Goal: Task Accomplishment & Management: Complete application form

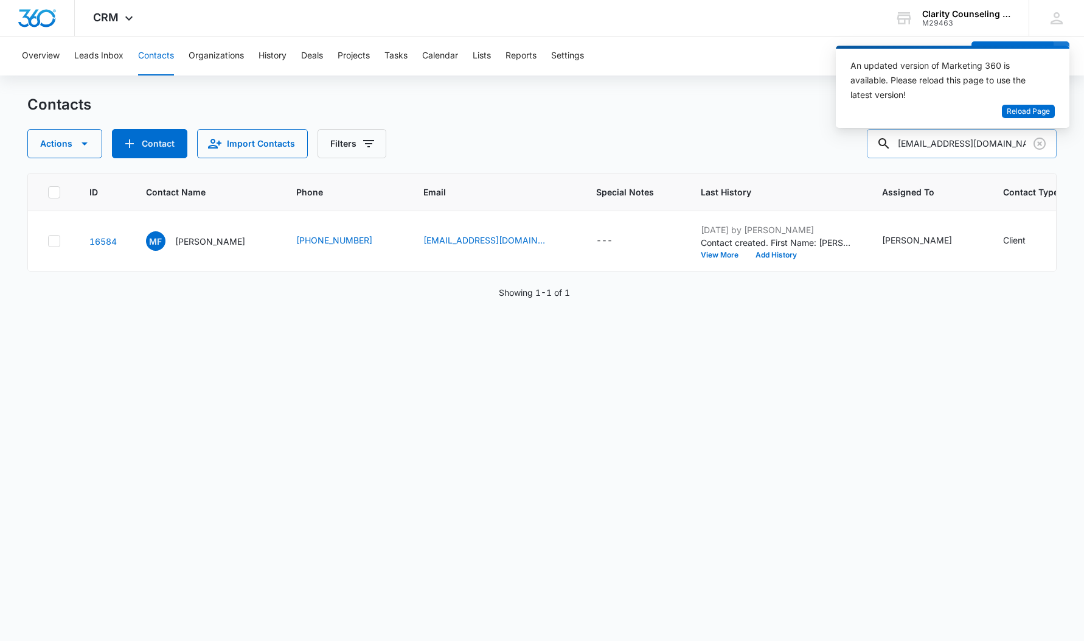
click at [1039, 142] on icon "Clear" at bounding box center [1039, 143] width 15 height 15
click at [1037, 142] on div at bounding box center [1039, 143] width 19 height 29
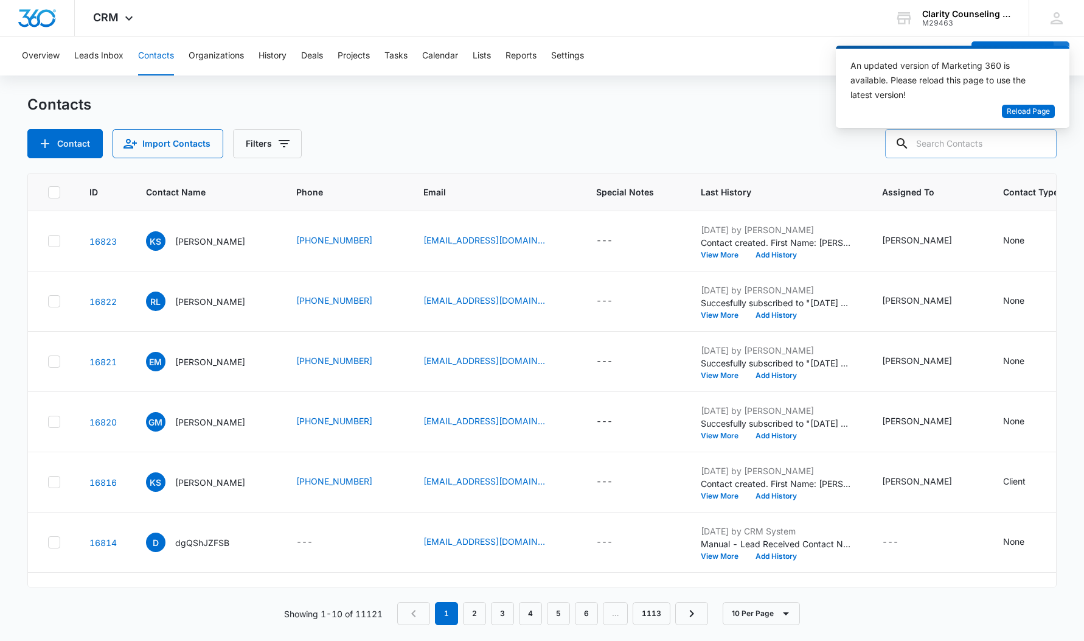
paste input "[EMAIL_ADDRESS][PERSON_NAME][PERSON_NAME][DOMAIN_NAME]"
type input "[EMAIL_ADDRESS][PERSON_NAME][PERSON_NAME][DOMAIN_NAME]"
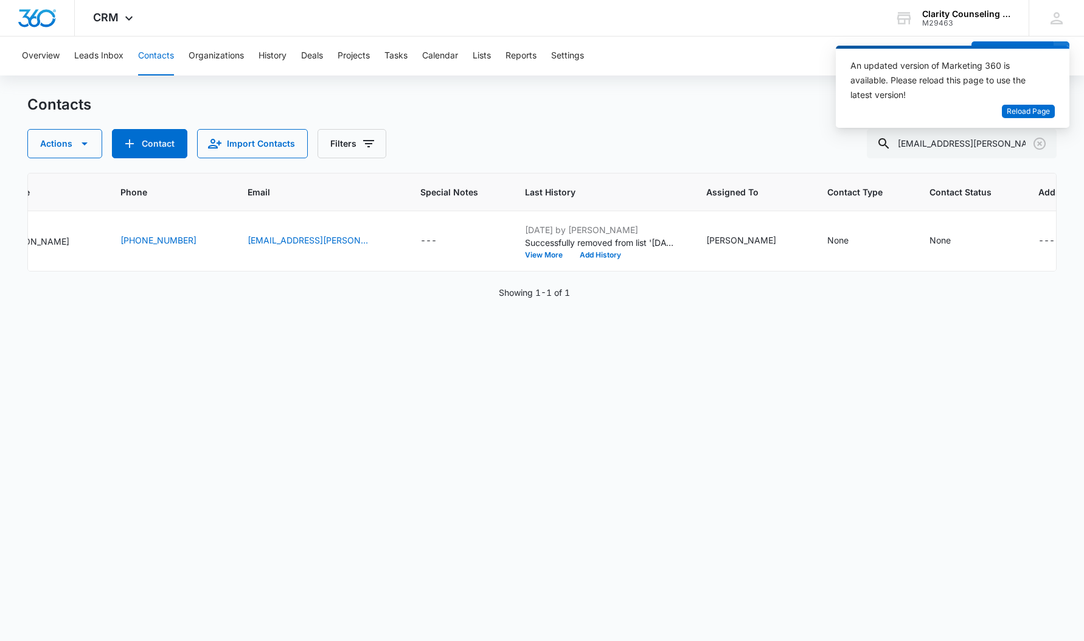
scroll to position [0, 158]
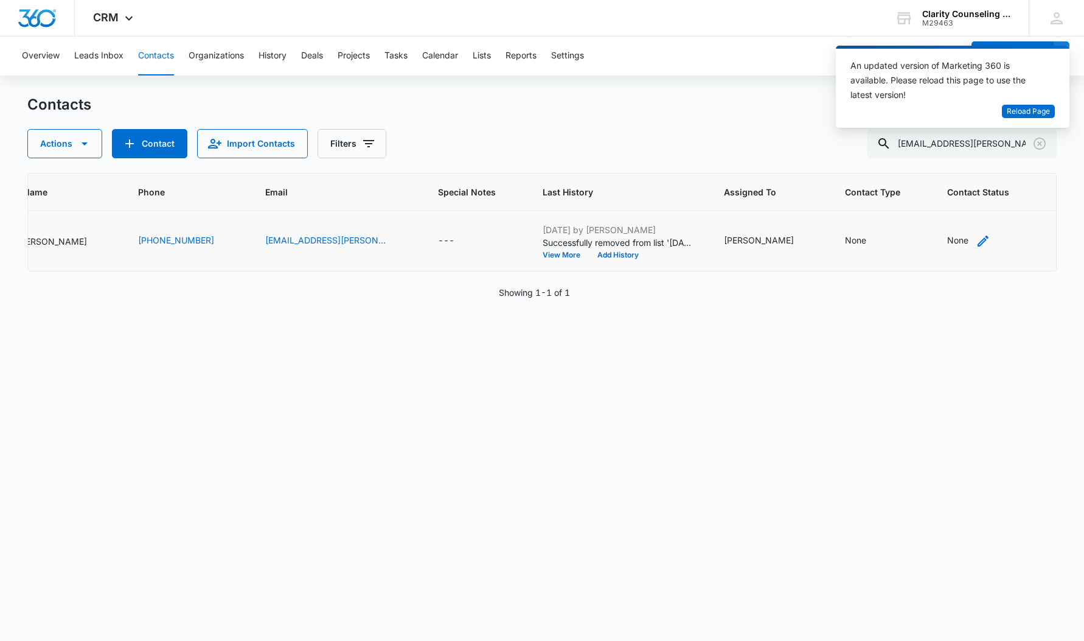
click at [947, 241] on div "None" at bounding box center [957, 240] width 21 height 13
click at [979, 161] on div at bounding box center [991, 163] width 24 height 28
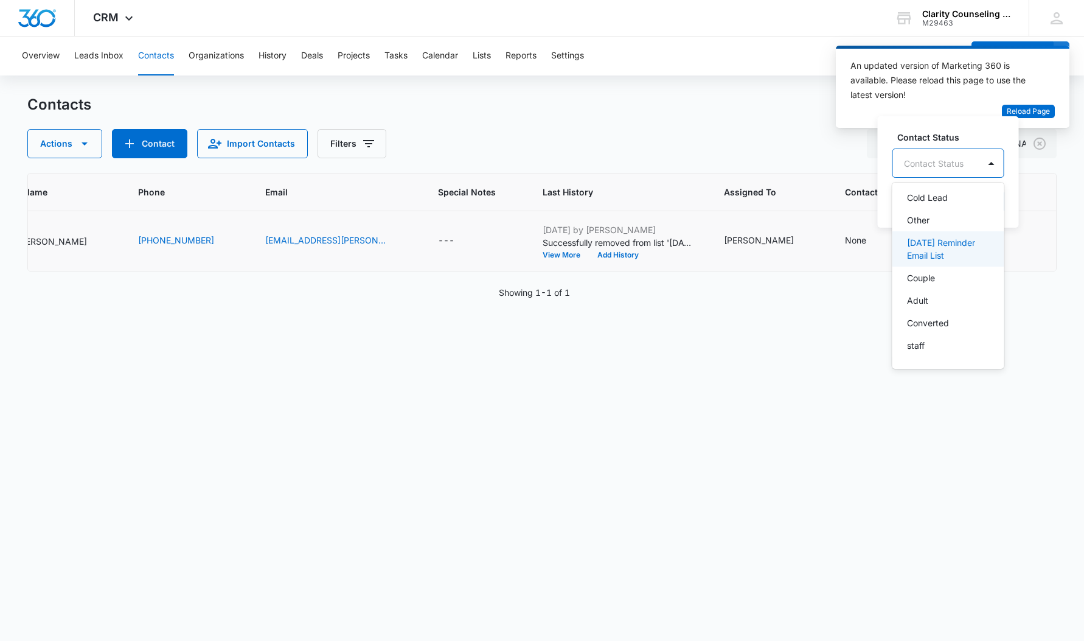
drag, startPoint x: 962, startPoint y: 245, endPoint x: 988, endPoint y: 212, distance: 41.1
click at [963, 245] on p "[DATE] Reminder Email List" at bounding box center [947, 249] width 80 height 26
click at [1048, 156] on div "[DATE] Reminder Email List" at bounding box center [970, 162] width 155 height 29
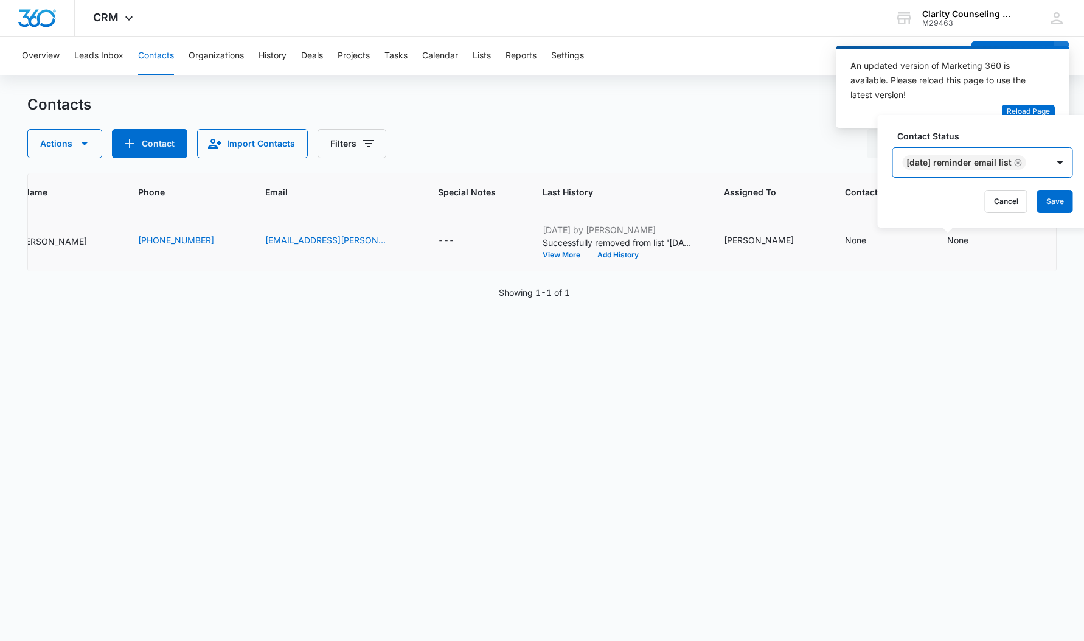
click at [1056, 204] on button "Save" at bounding box center [1055, 201] width 36 height 23
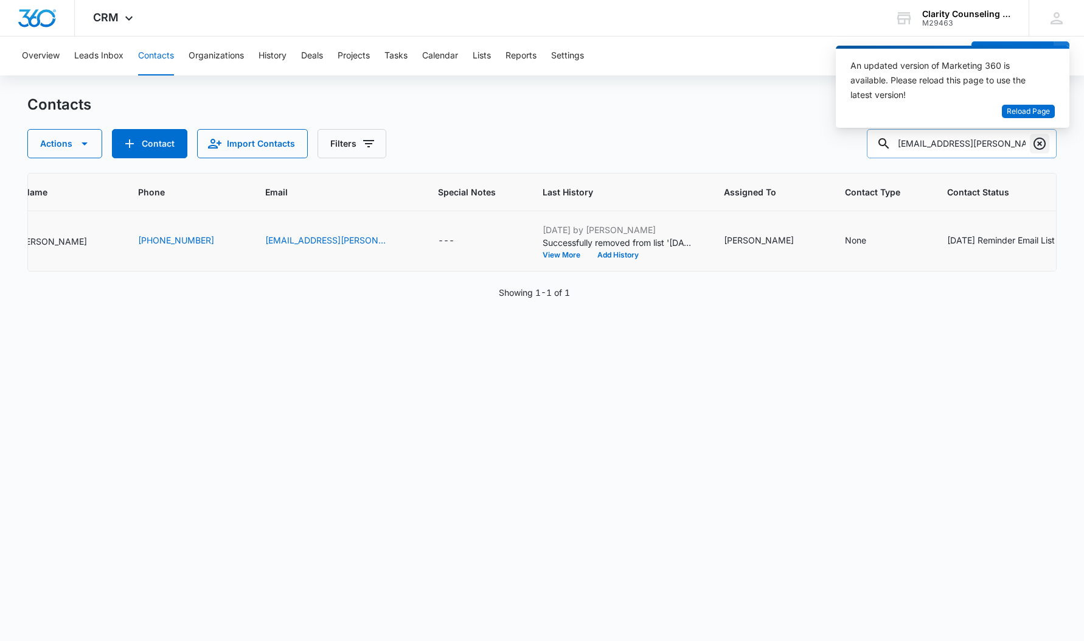
click at [1043, 139] on icon "Clear" at bounding box center [1040, 143] width 12 height 12
click at [1043, 139] on div at bounding box center [1039, 143] width 19 height 29
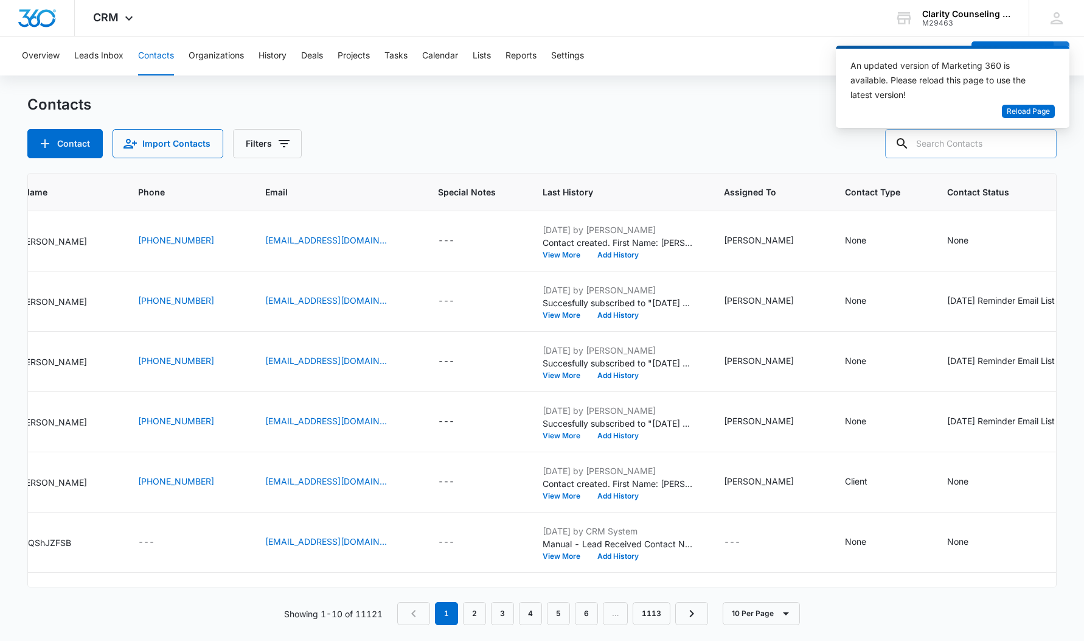
paste input "[EMAIL_ADDRESS][DOMAIN_NAME]"
type input "[EMAIL_ADDRESS][DOMAIN_NAME]"
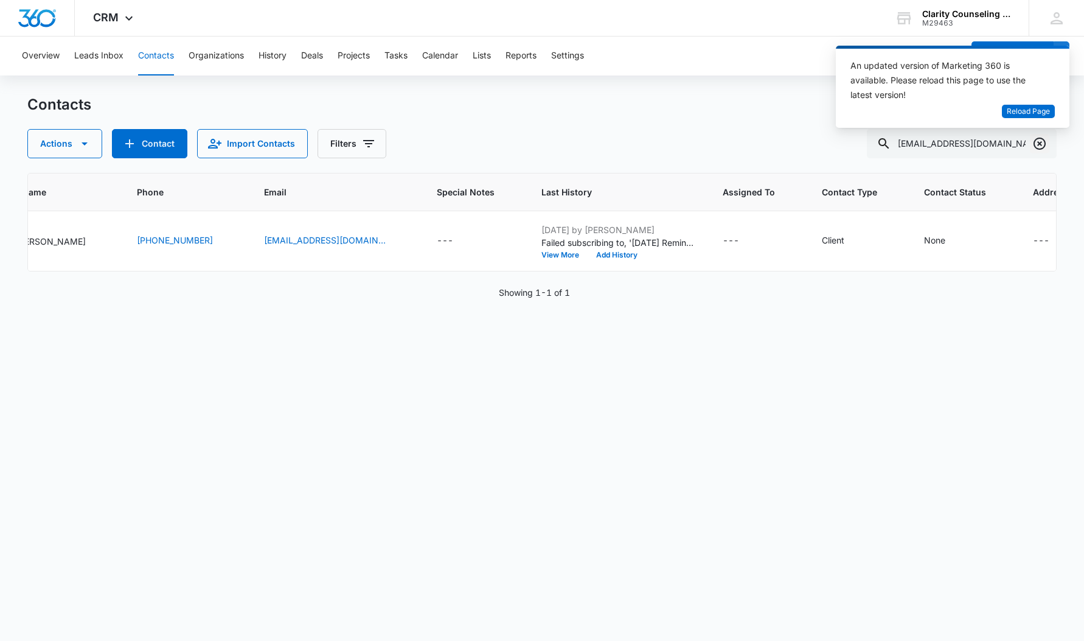
click at [1035, 140] on icon "Clear" at bounding box center [1039, 143] width 15 height 15
click at [1035, 140] on div at bounding box center [1039, 143] width 19 height 29
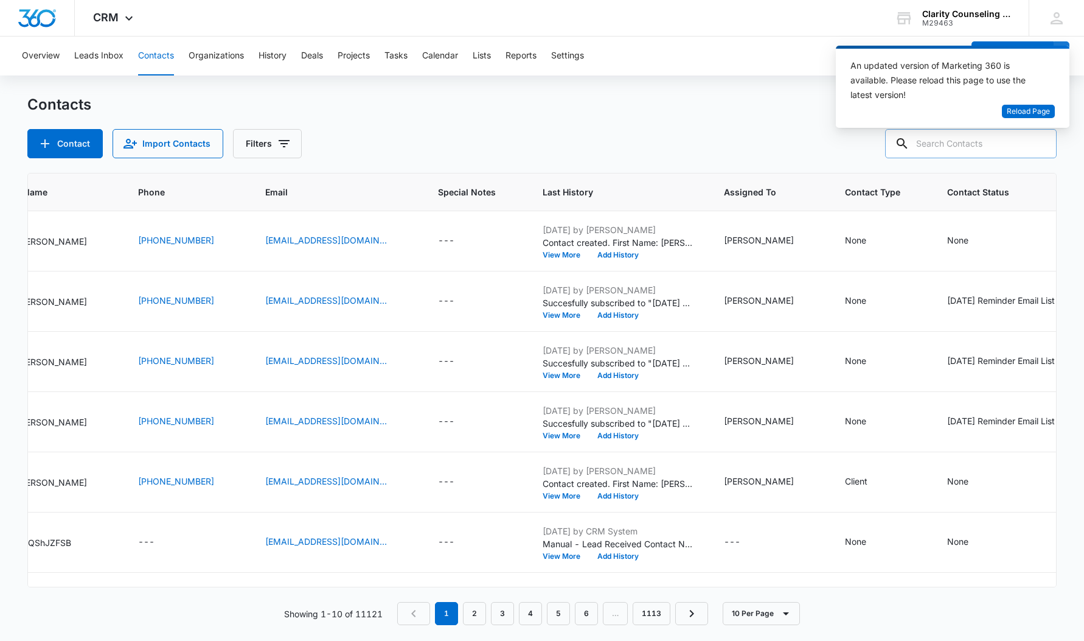
paste input "[EMAIL_ADDRESS][DOMAIN_NAME]"
type input "[EMAIL_ADDRESS][DOMAIN_NAME]"
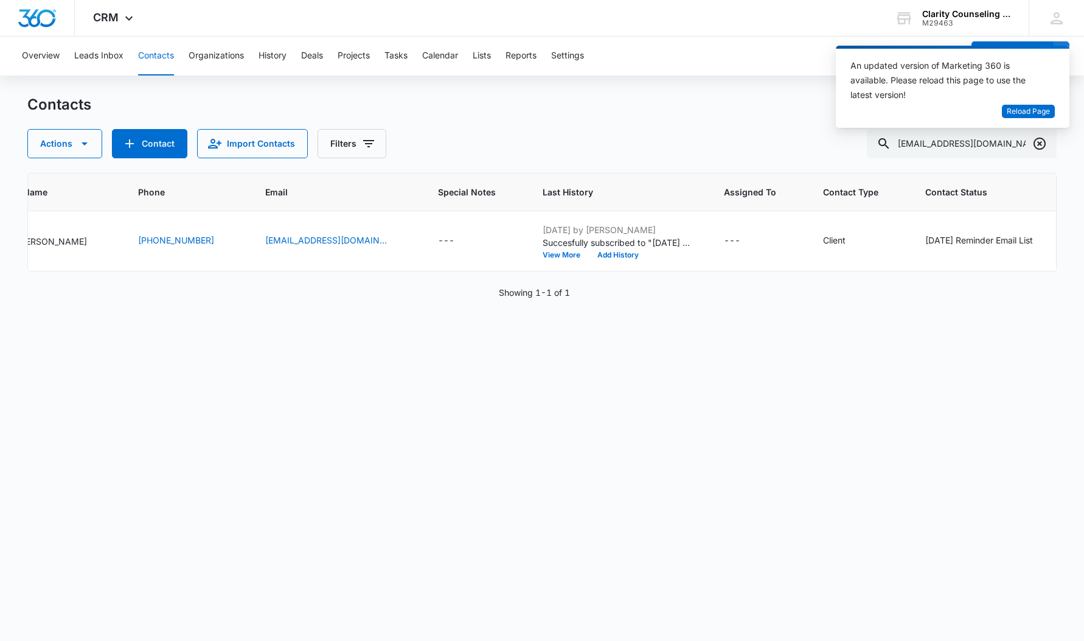
click at [1036, 141] on icon "Clear" at bounding box center [1039, 143] width 15 height 15
click at [1036, 141] on div at bounding box center [1039, 143] width 19 height 29
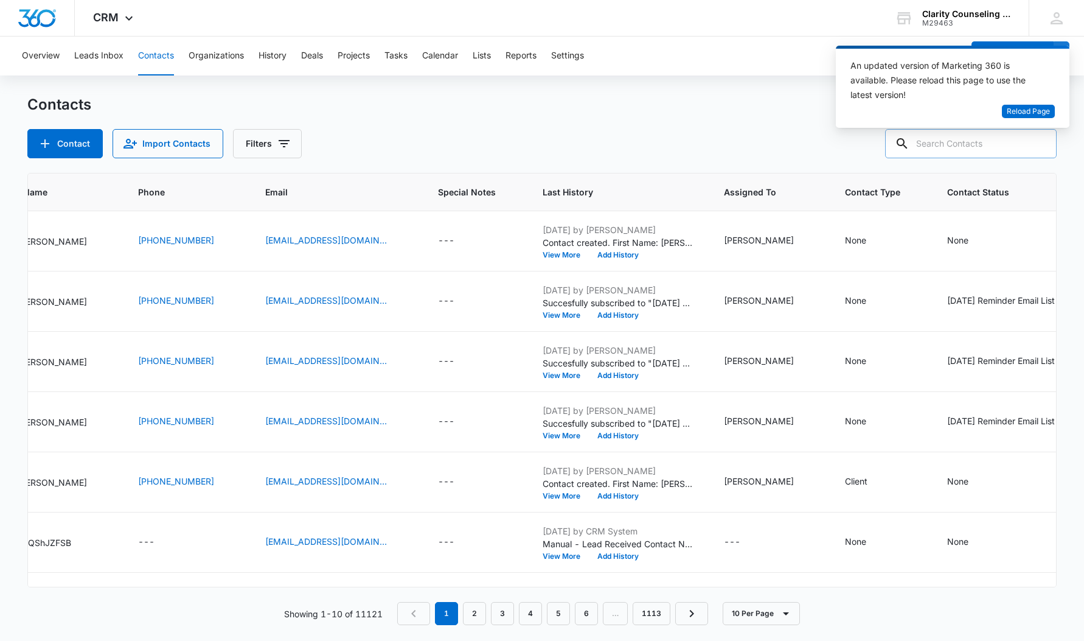
paste input "[EMAIL_ADDRESS][DOMAIN_NAME]"
type input "[EMAIL_ADDRESS][DOMAIN_NAME]"
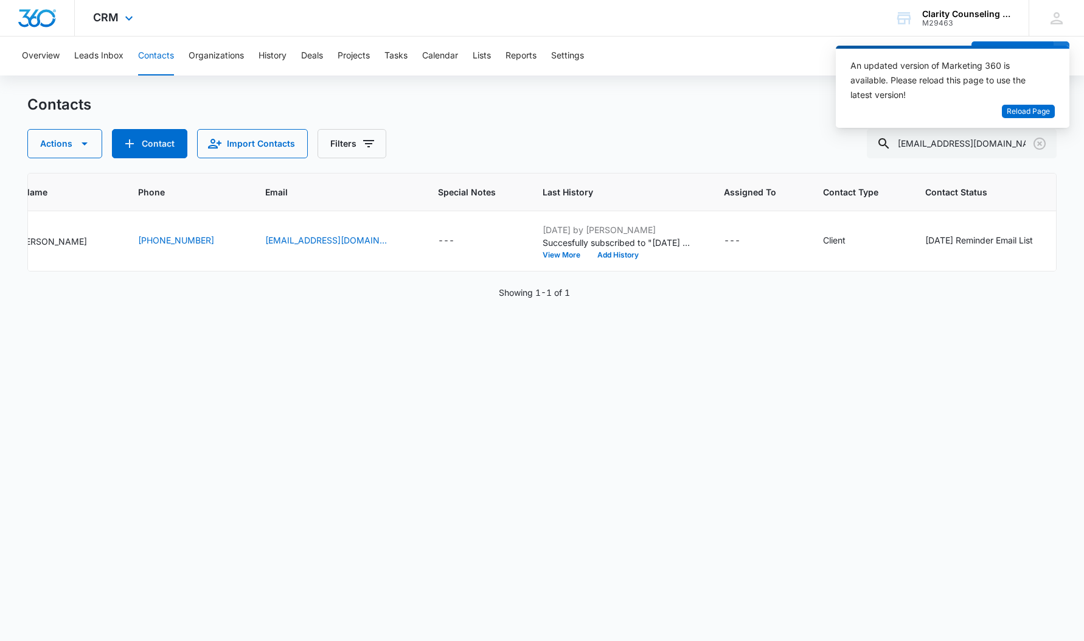
click at [1038, 145] on icon "Clear" at bounding box center [1039, 143] width 15 height 15
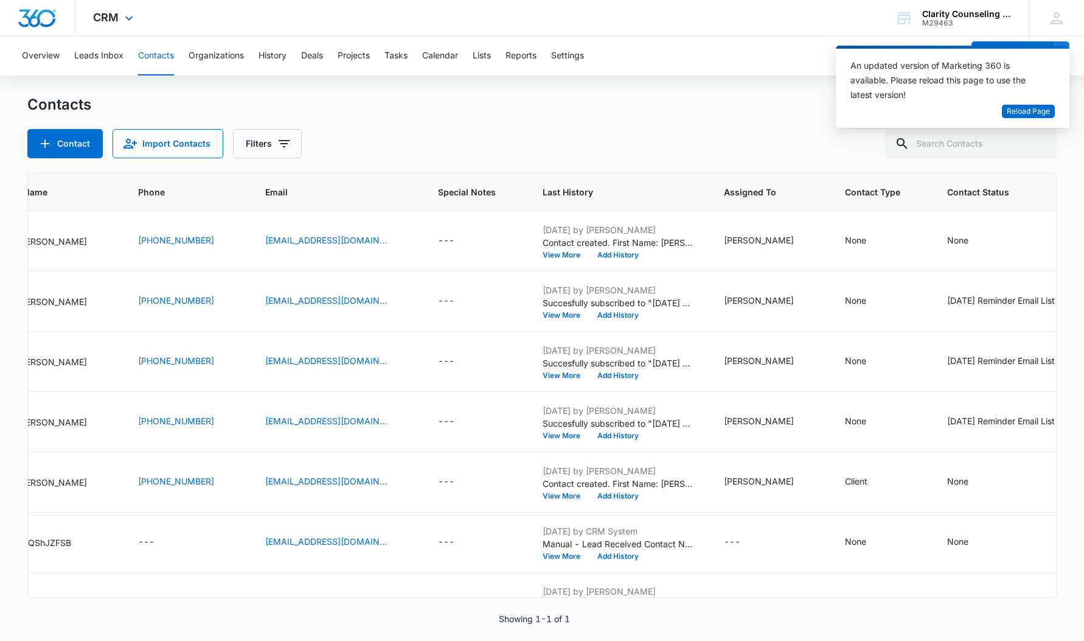
click at [1038, 145] on div at bounding box center [1039, 143] width 19 height 29
paste input "[EMAIL_ADDRESS][DOMAIN_NAME]"
type input "[EMAIL_ADDRESS][DOMAIN_NAME]"
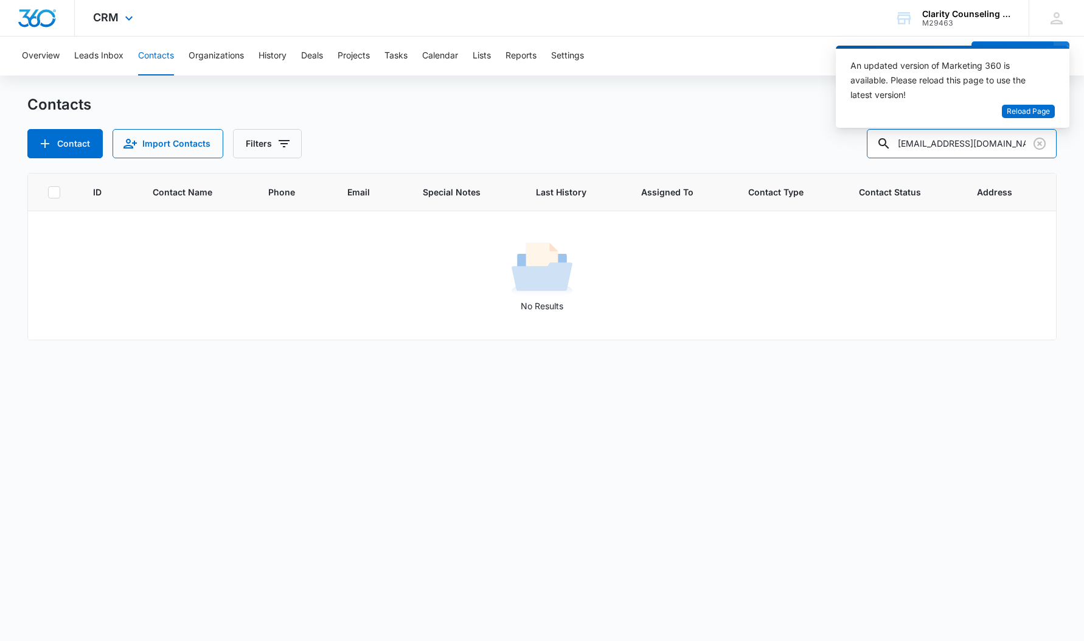
scroll to position [0, 0]
click at [77, 143] on button "Contact" at bounding box center [64, 143] width 75 height 29
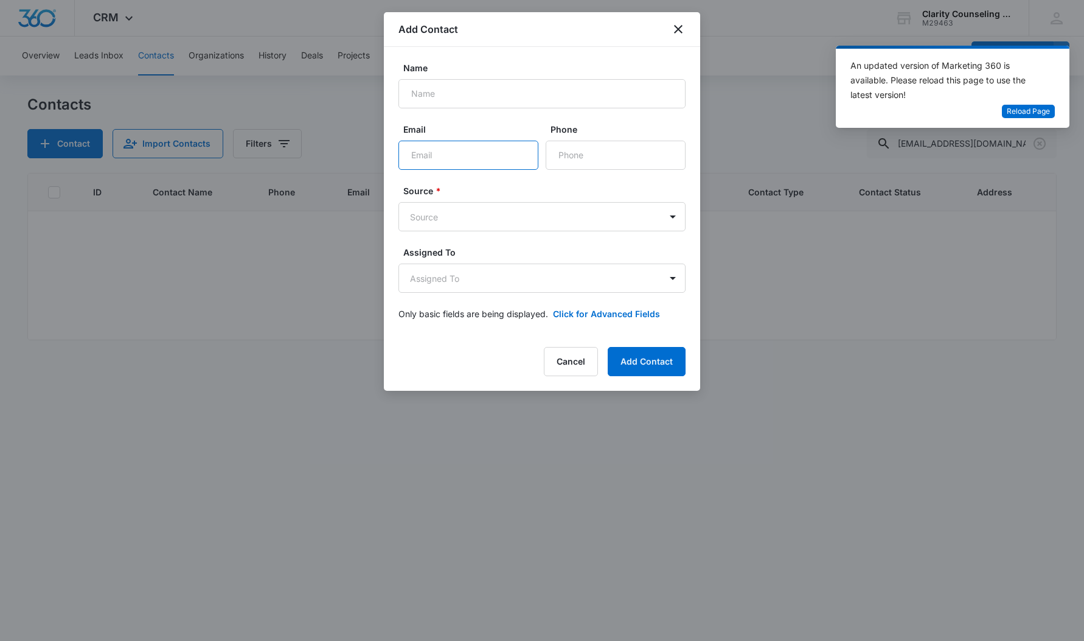
click at [431, 156] on input "Email" at bounding box center [468, 155] width 140 height 29
paste input "[EMAIL_ADDRESS][DOMAIN_NAME]"
type input "[EMAIL_ADDRESS][DOMAIN_NAME]"
paste input "[PERSON_NAME]"
type input "[PERSON_NAME]"
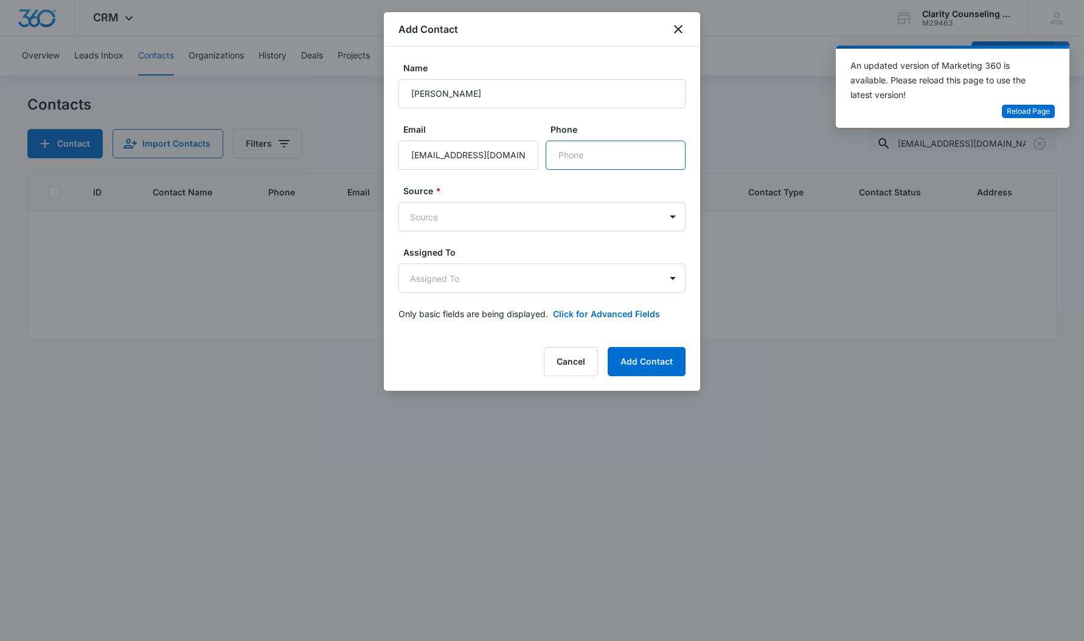
paste input "[PHONE_NUMBER]"
type input "[PHONE_NUMBER]"
click at [543, 215] on body "CRM Apps Reputation Websites Forms CRM Email Social Content Ads Intelligence Fi…" at bounding box center [542, 320] width 1084 height 641
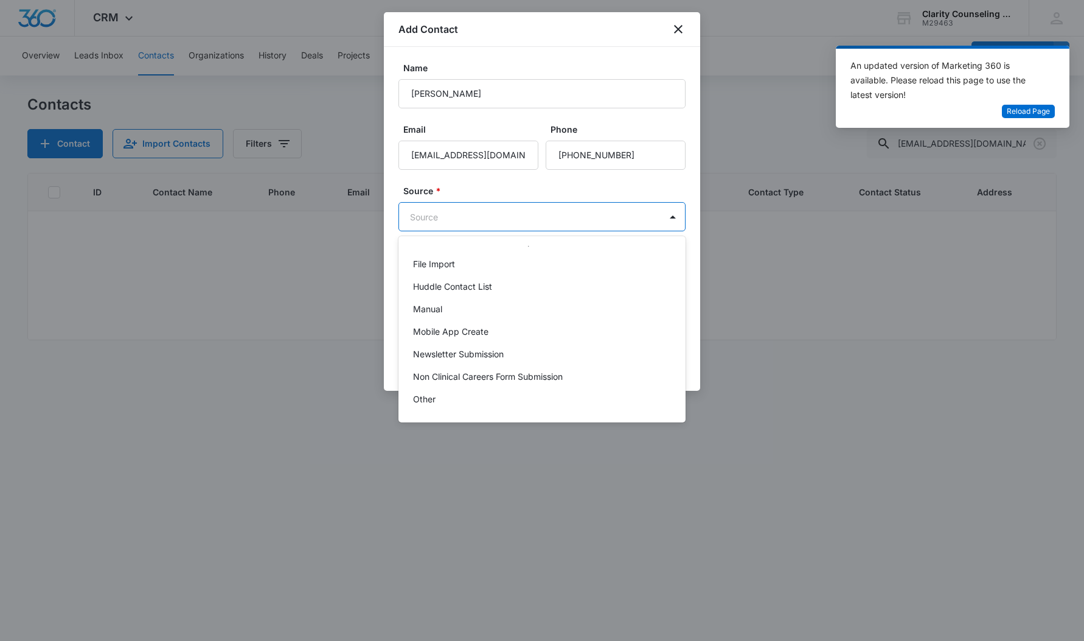
scroll to position [153, 0]
click at [443, 332] on div "Other" at bounding box center [540, 331] width 255 height 13
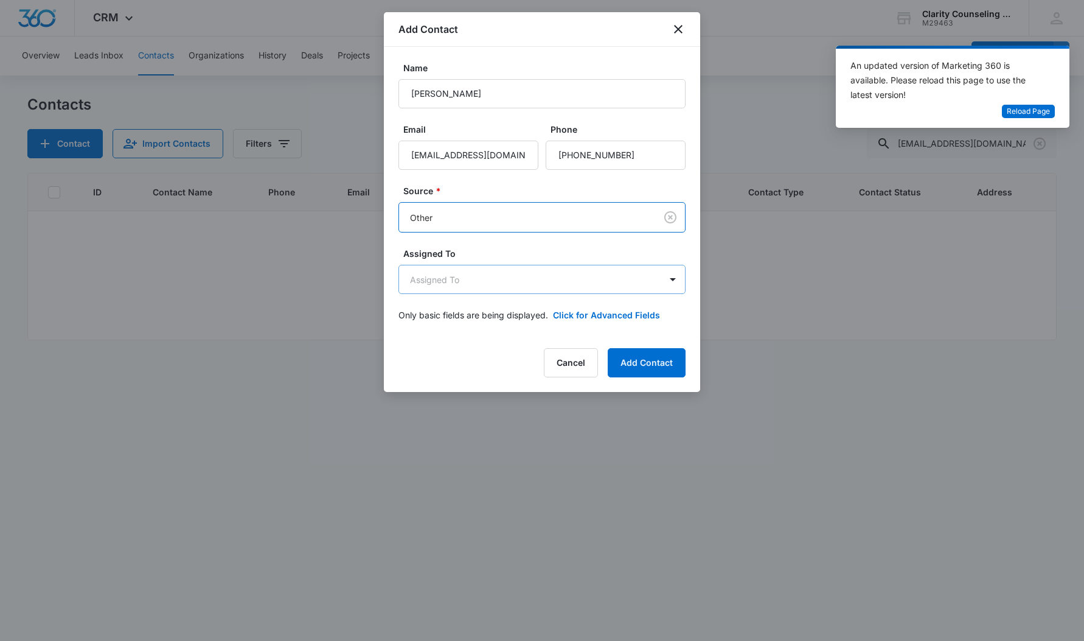
click at [442, 269] on body "CRM Apps Reputation Websites Forms CRM Email Social Content Ads Intelligence Fi…" at bounding box center [542, 320] width 1084 height 641
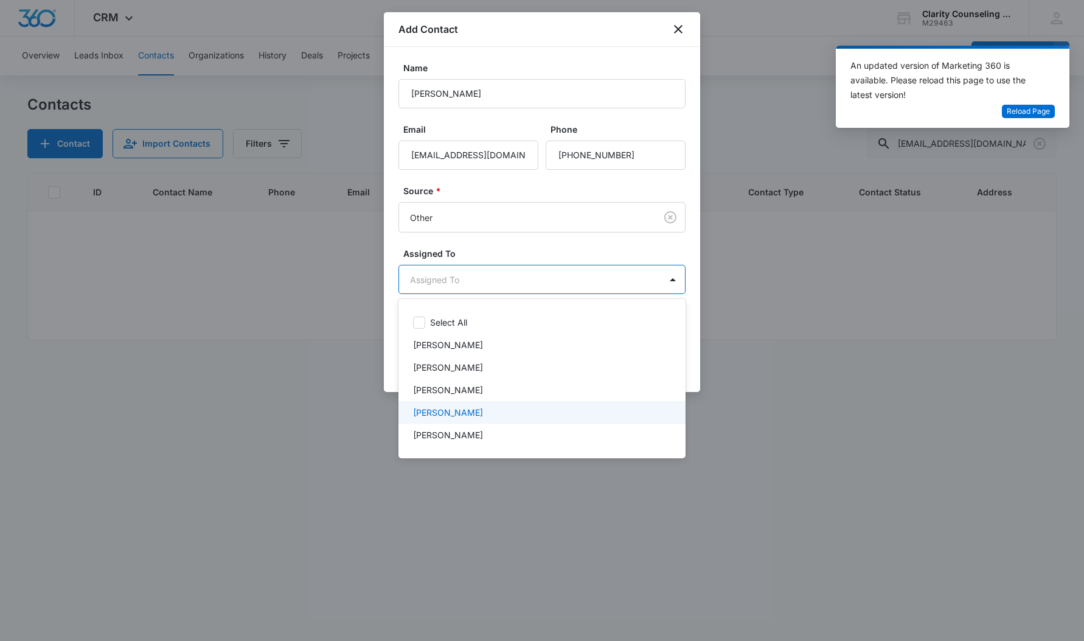
click at [453, 414] on p "[PERSON_NAME]" at bounding box center [448, 412] width 70 height 13
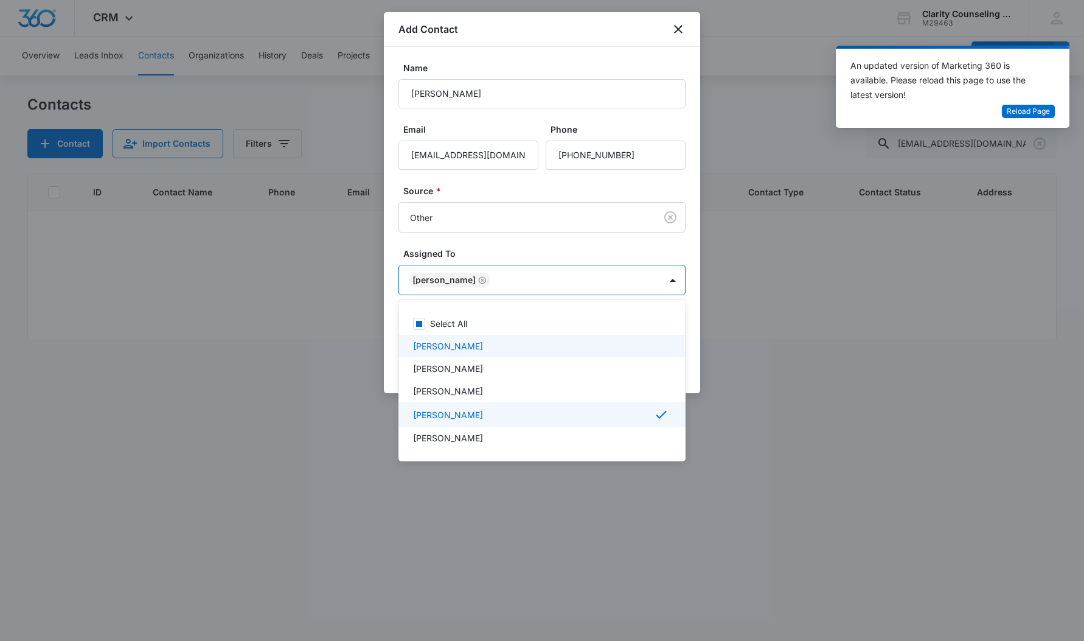
click at [486, 213] on div at bounding box center [542, 320] width 1084 height 641
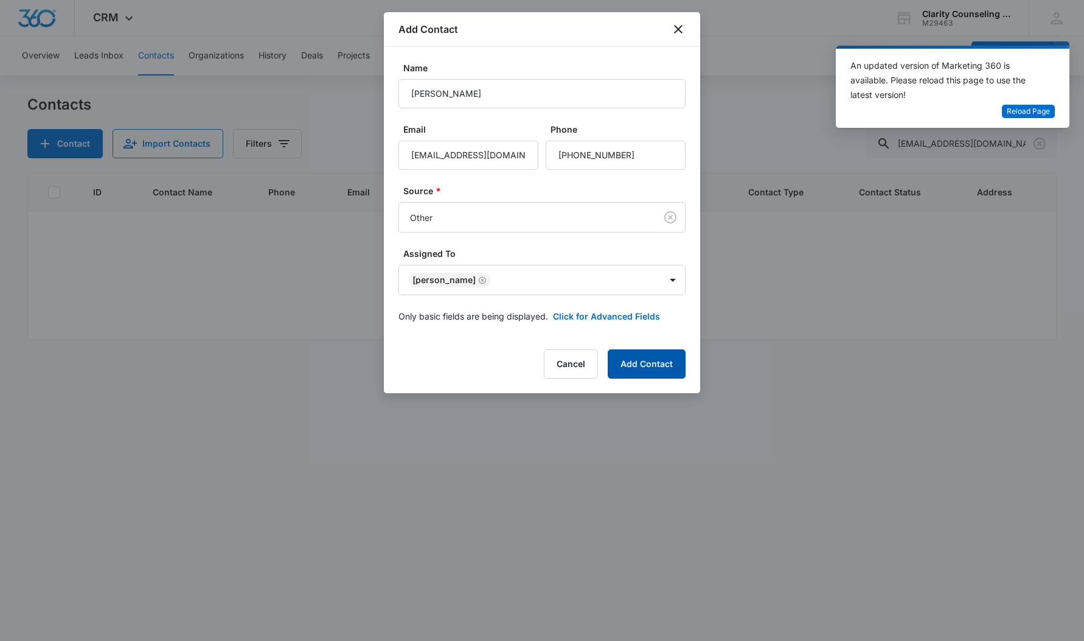
click at [633, 366] on button "Add Contact" at bounding box center [647, 363] width 78 height 29
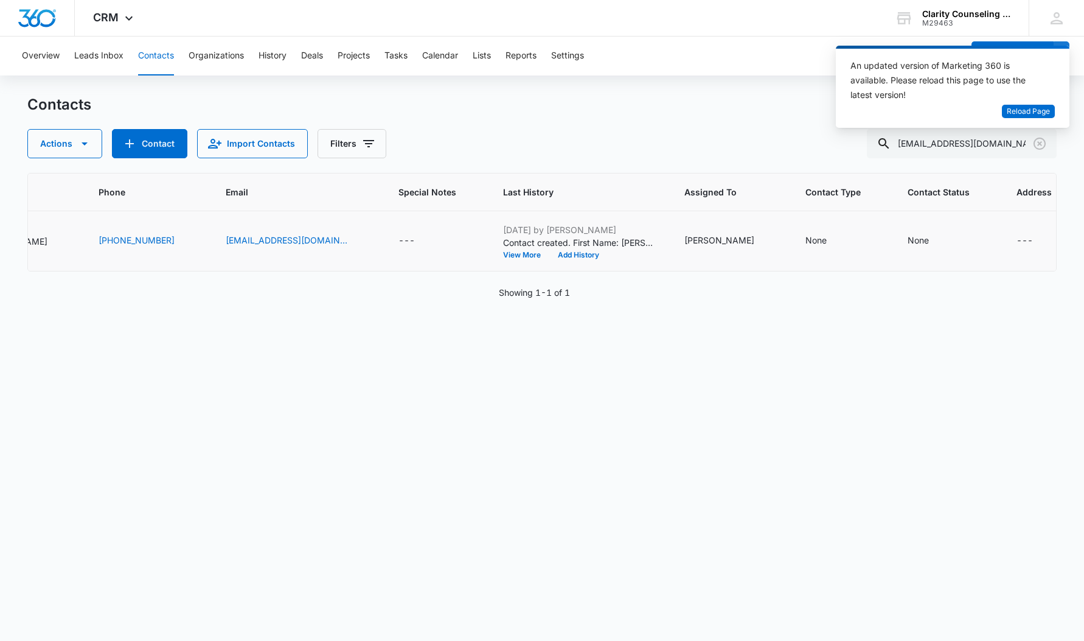
scroll to position [0, 195]
click at [911, 240] on div "None" at bounding box center [921, 240] width 21 height 13
click at [895, 159] on div "Contact Status" at bounding box center [884, 163] width 60 height 13
drag, startPoint x: 899, startPoint y: 237, endPoint x: 903, endPoint y: 229, distance: 9.0
click at [899, 237] on p "[DATE] Reminder Email List" at bounding box center [897, 249] width 80 height 26
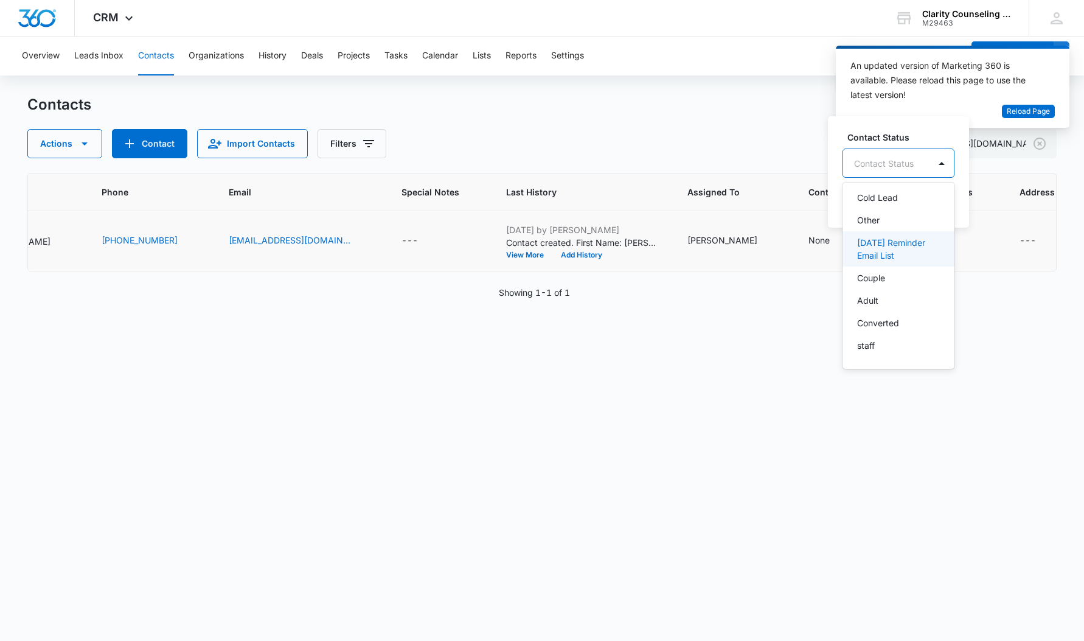
scroll to position [178, 0]
click at [998, 155] on div "[DATE] Reminder Email List" at bounding box center [920, 162] width 155 height 29
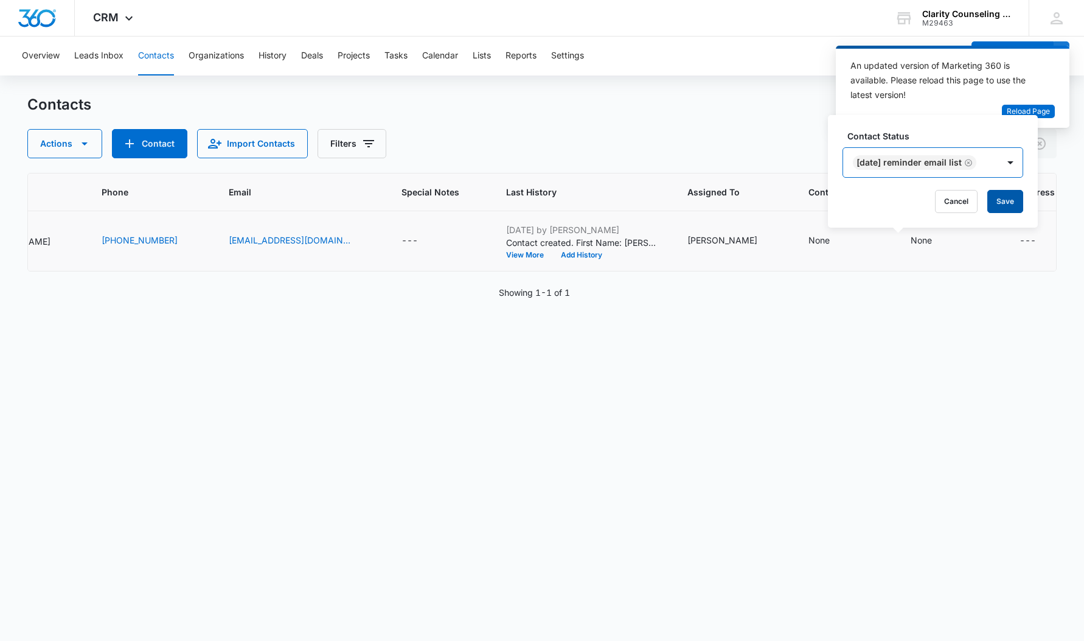
click at [1009, 197] on button "Save" at bounding box center [1005, 201] width 36 height 23
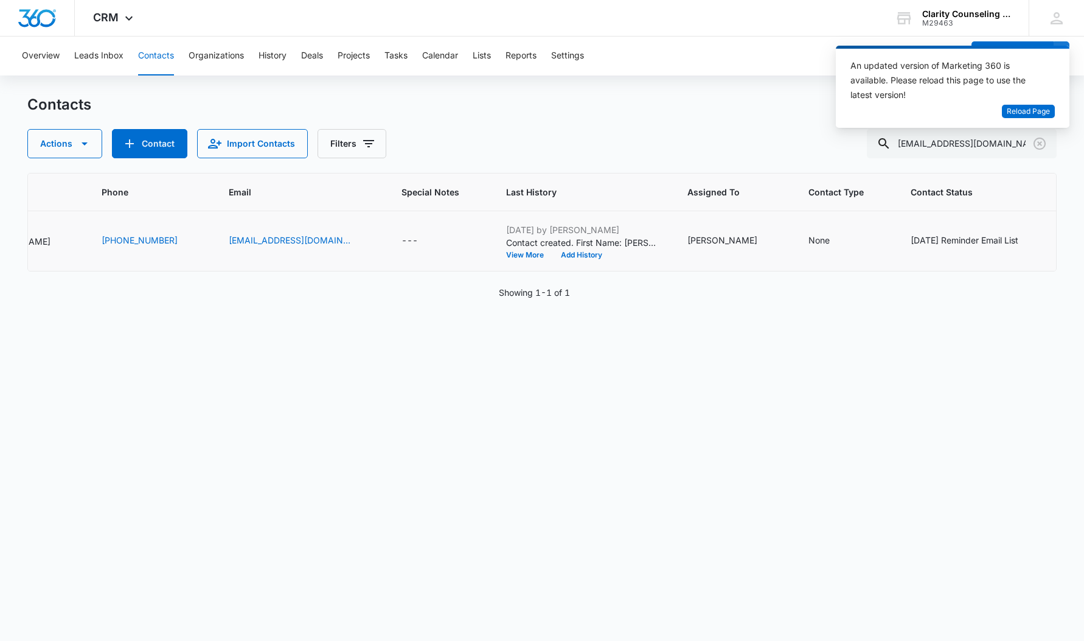
click at [1037, 143] on icon "Clear" at bounding box center [1039, 143] width 15 height 15
click at [1037, 143] on div at bounding box center [1039, 143] width 19 height 29
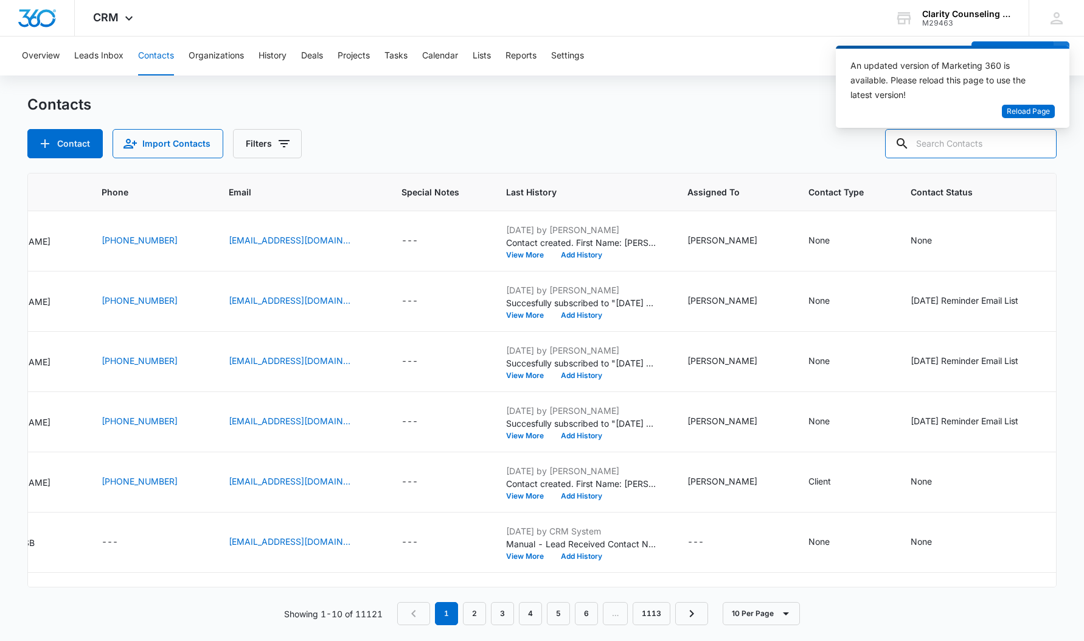
paste input "[EMAIL_ADDRESS][DOMAIN_NAME]"
type input "[EMAIL_ADDRESS][DOMAIN_NAME]"
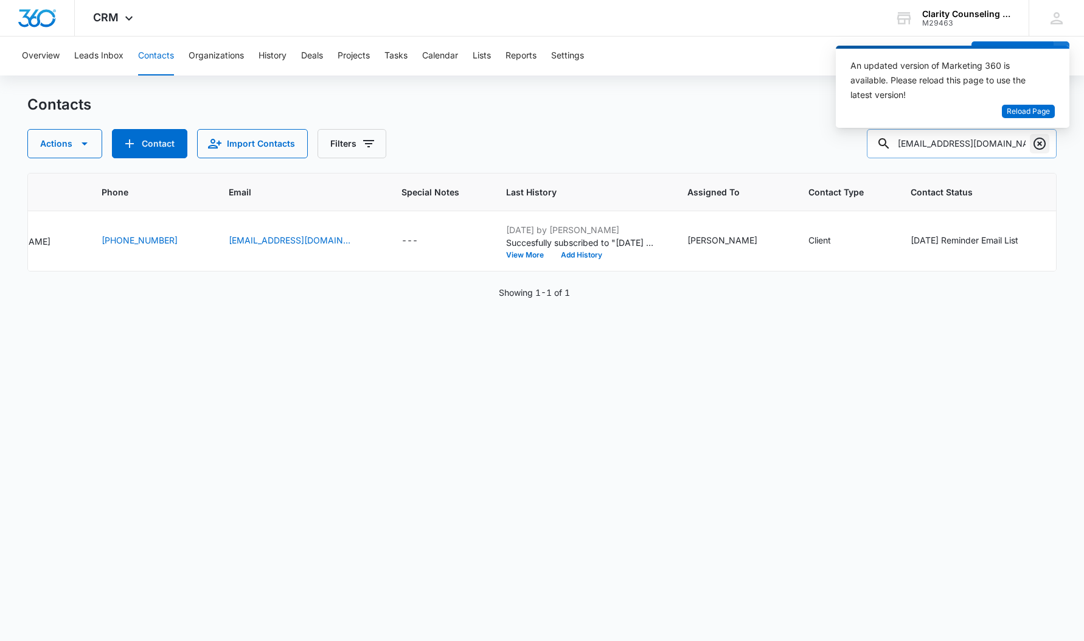
click at [1040, 139] on icon "Clear" at bounding box center [1039, 143] width 15 height 15
click at [1040, 139] on div at bounding box center [1039, 143] width 19 height 29
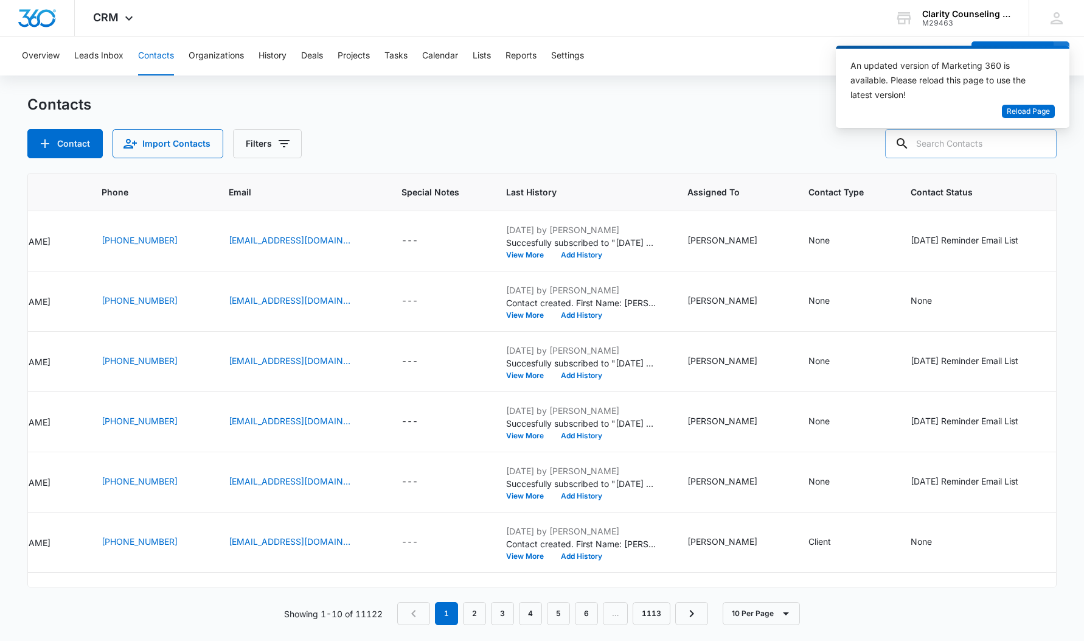
paste input "[EMAIL_ADDRESS][DOMAIN_NAME]"
type input "[EMAIL_ADDRESS][DOMAIN_NAME]"
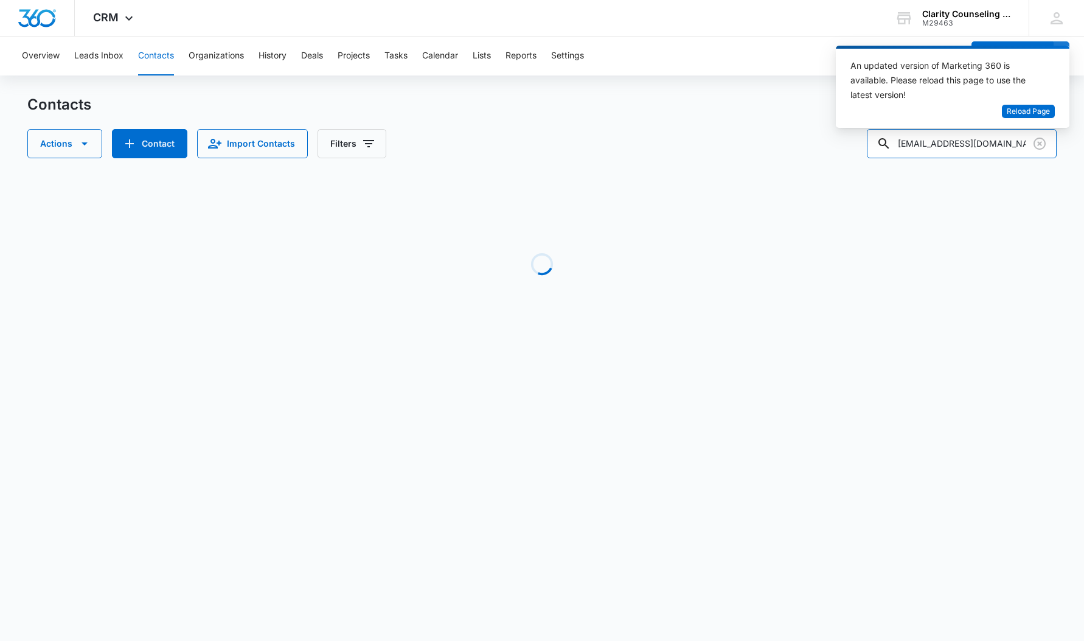
scroll to position [0, 162]
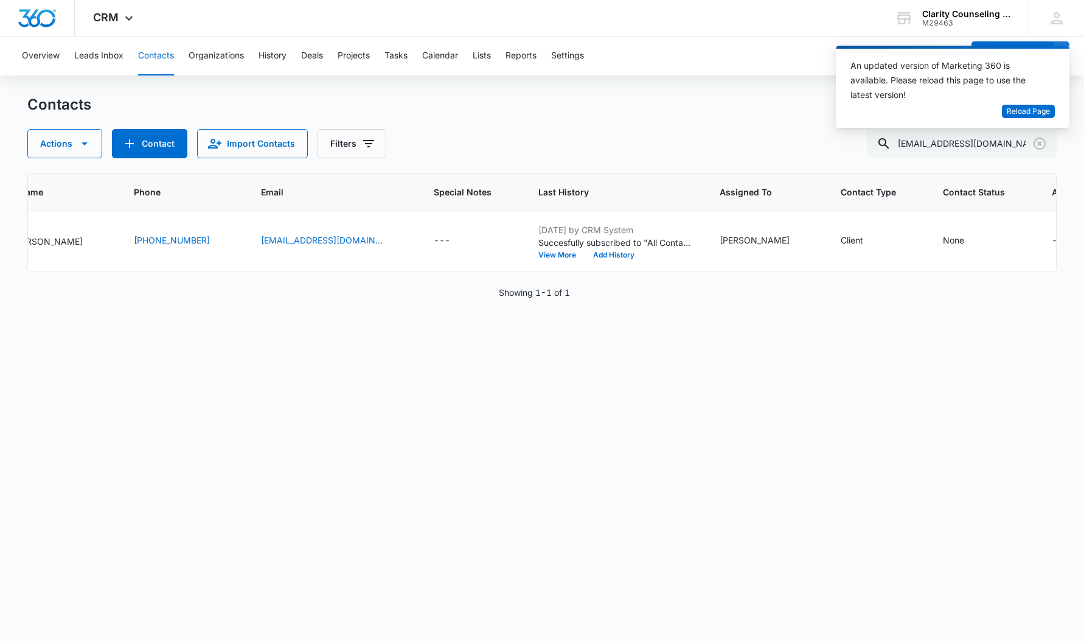
click at [1039, 144] on icon "Clear" at bounding box center [1040, 143] width 12 height 12
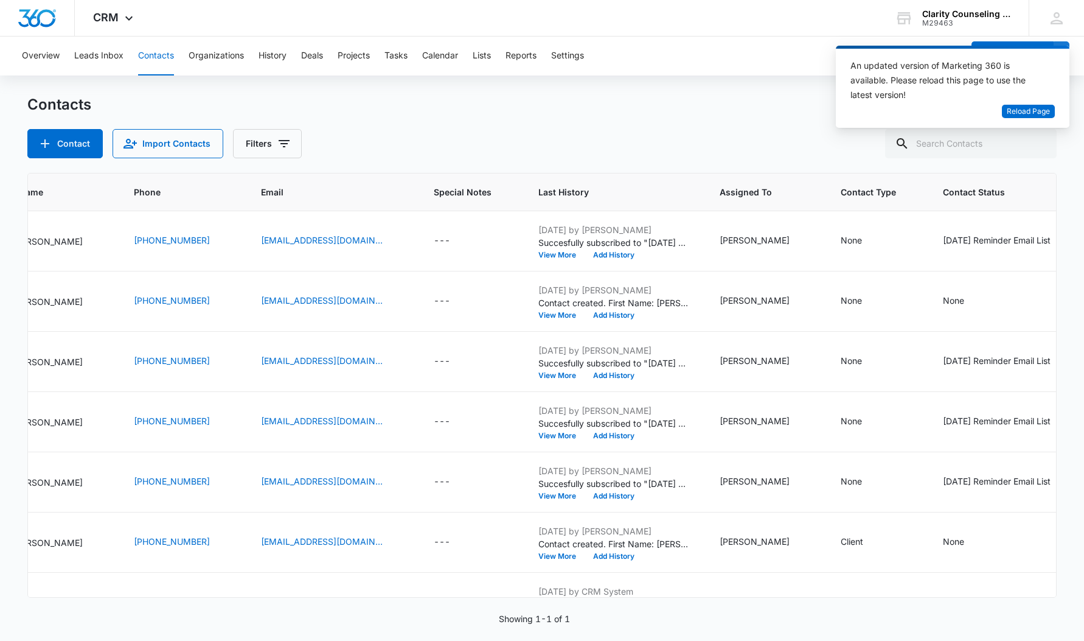
click at [1039, 144] on div at bounding box center [1039, 143] width 19 height 29
paste input "[EMAIL_ADDRESS][DOMAIN_NAME]"
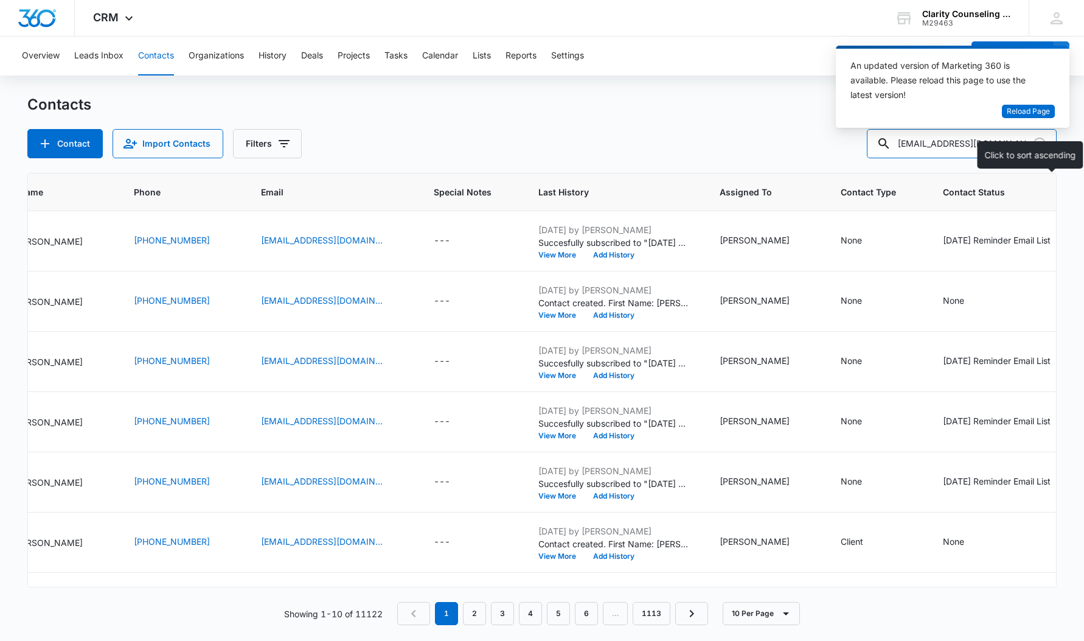
type input "[EMAIL_ADDRESS][DOMAIN_NAME]"
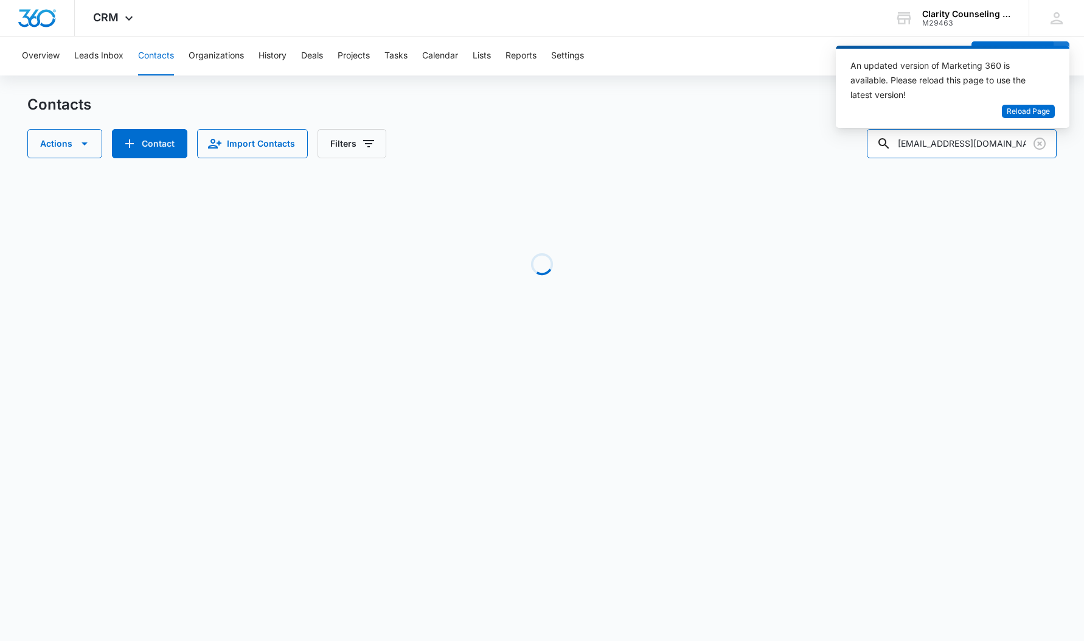
scroll to position [0, 153]
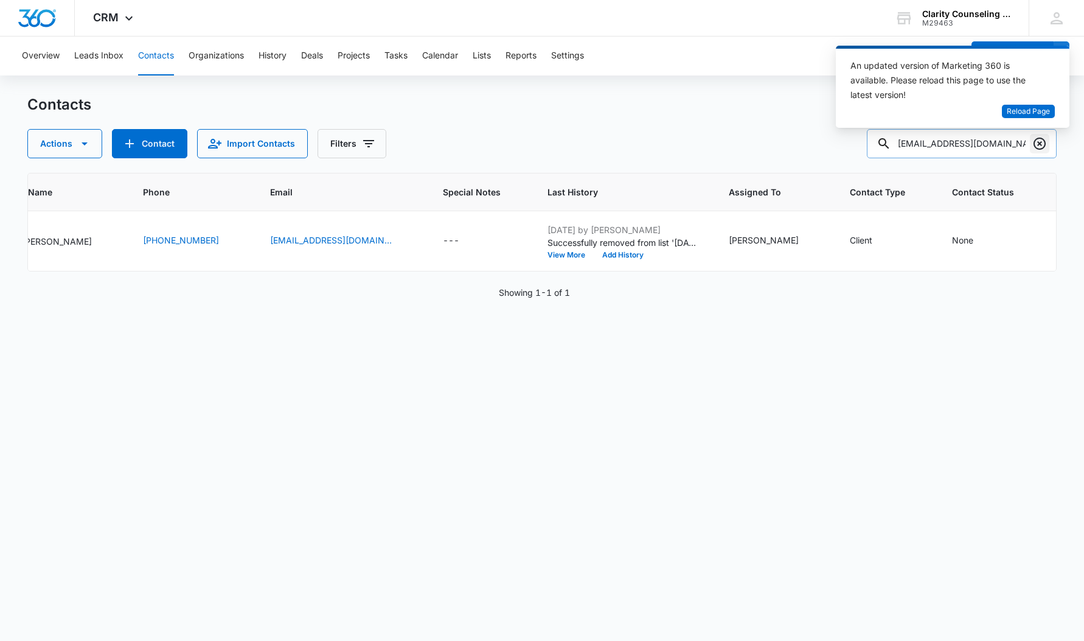
click at [1040, 142] on icon "Clear" at bounding box center [1039, 143] width 15 height 15
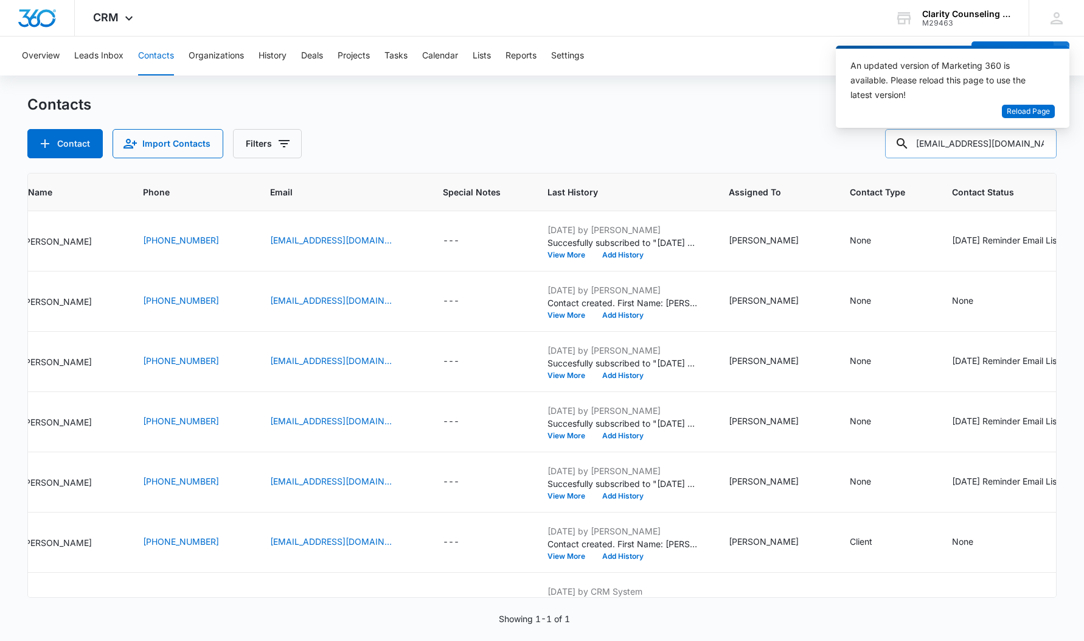
click at [1040, 142] on div at bounding box center [1039, 143] width 19 height 29
paste input "[EMAIL_ADDRESS][DOMAIN_NAME]"
type input "[EMAIL_ADDRESS][DOMAIN_NAME]"
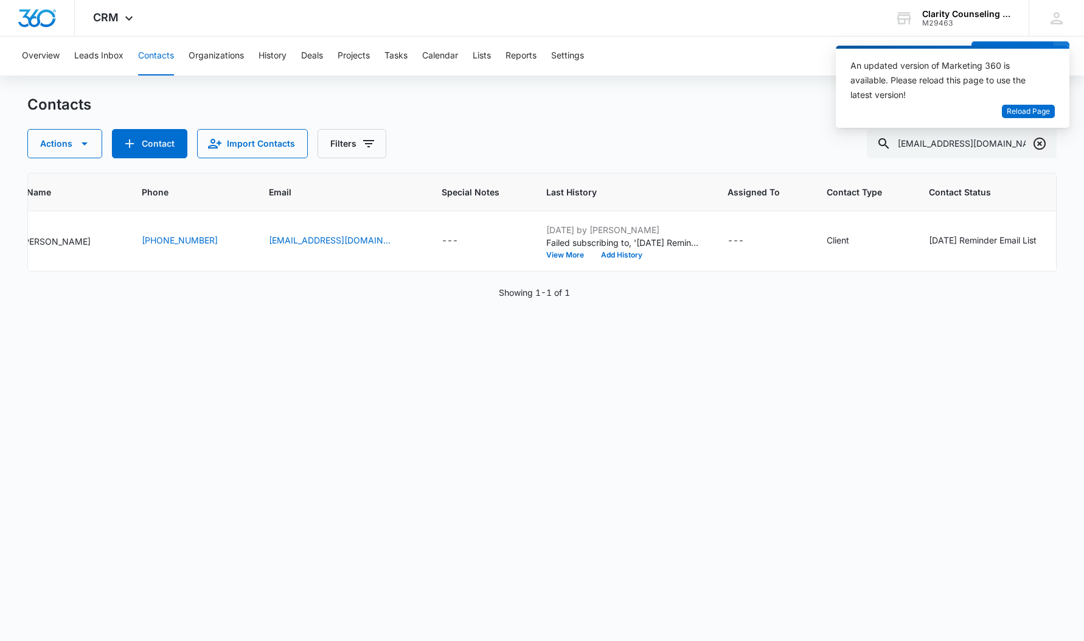
click at [1038, 141] on icon "Clear" at bounding box center [1039, 143] width 15 height 15
click at [1038, 141] on div at bounding box center [1039, 143] width 19 height 29
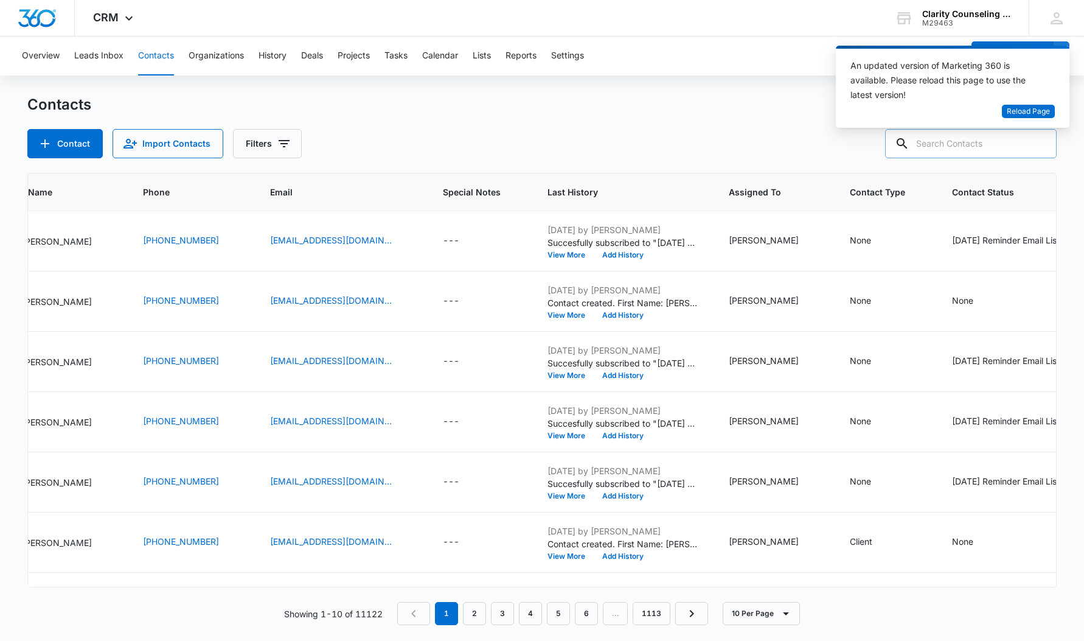
paste input "[EMAIL_ADDRESS][DOMAIN_NAME]"
type input "[EMAIL_ADDRESS][DOMAIN_NAME]"
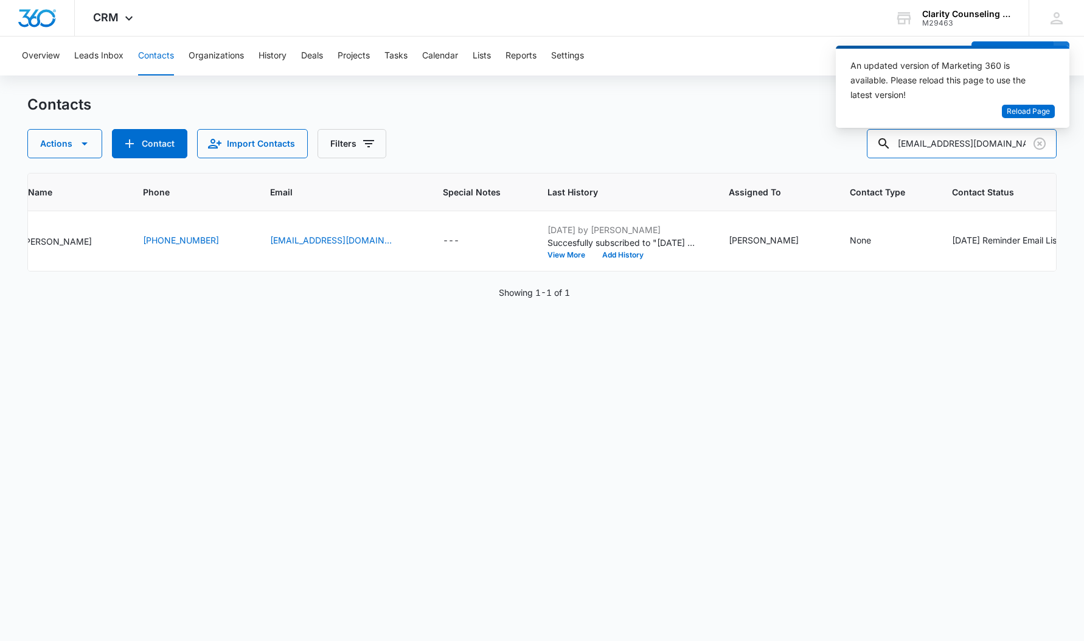
scroll to position [1, 0]
click at [1038, 139] on icon "Clear" at bounding box center [1039, 143] width 15 height 15
click at [1038, 139] on div at bounding box center [1039, 143] width 19 height 29
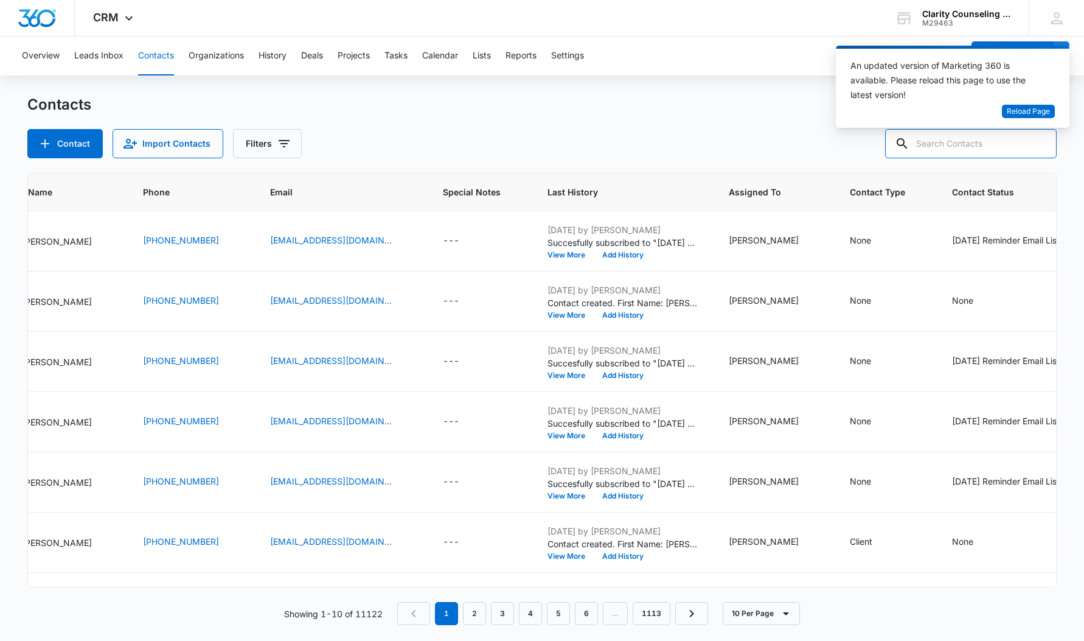
scroll to position [0, 0]
paste input "[EMAIL_ADDRESS][DOMAIN_NAME]"
type input "[EMAIL_ADDRESS][DOMAIN_NAME]"
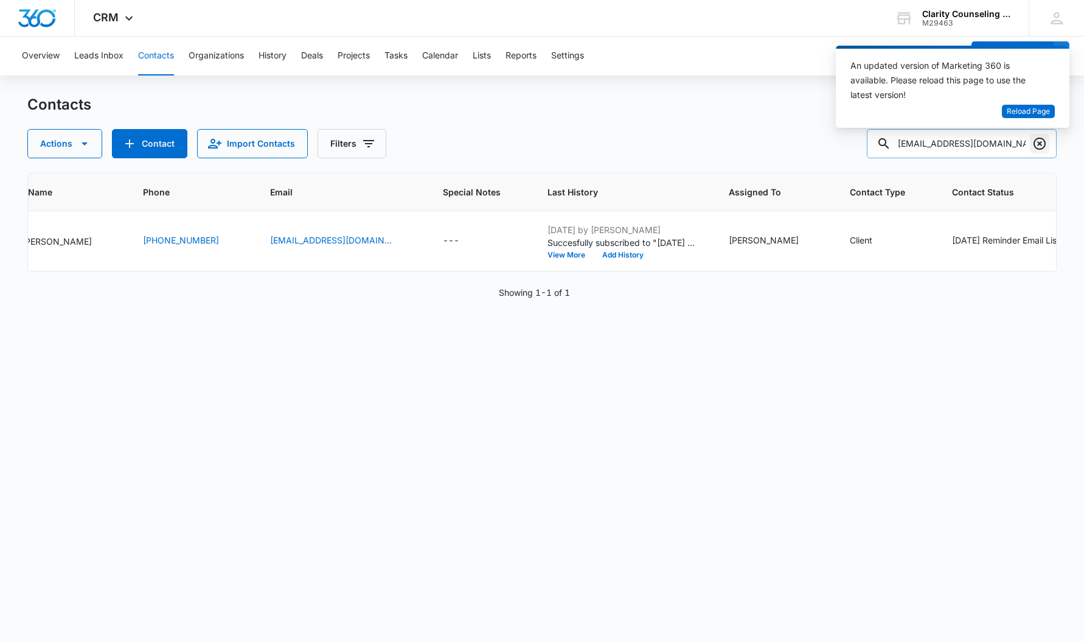
click at [1037, 147] on icon "Clear" at bounding box center [1039, 143] width 15 height 15
click at [1037, 147] on div at bounding box center [1039, 143] width 19 height 29
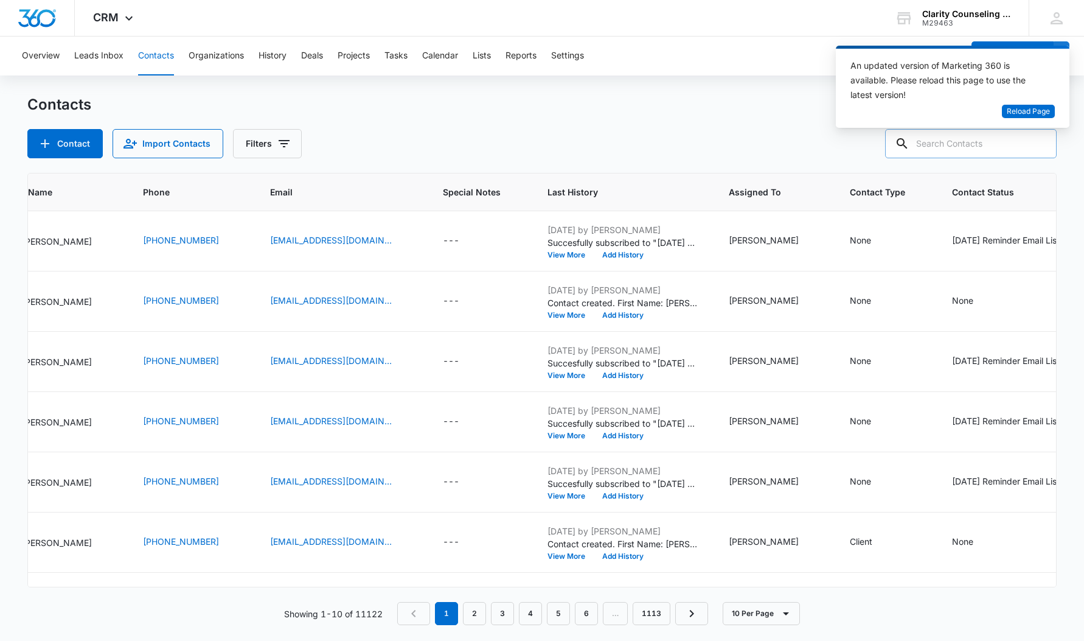
paste input "[PERSON_NAME][EMAIL_ADDRESS][PERSON_NAME][DOMAIN_NAME]"
type input "[PERSON_NAME][EMAIL_ADDRESS][PERSON_NAME][DOMAIN_NAME]"
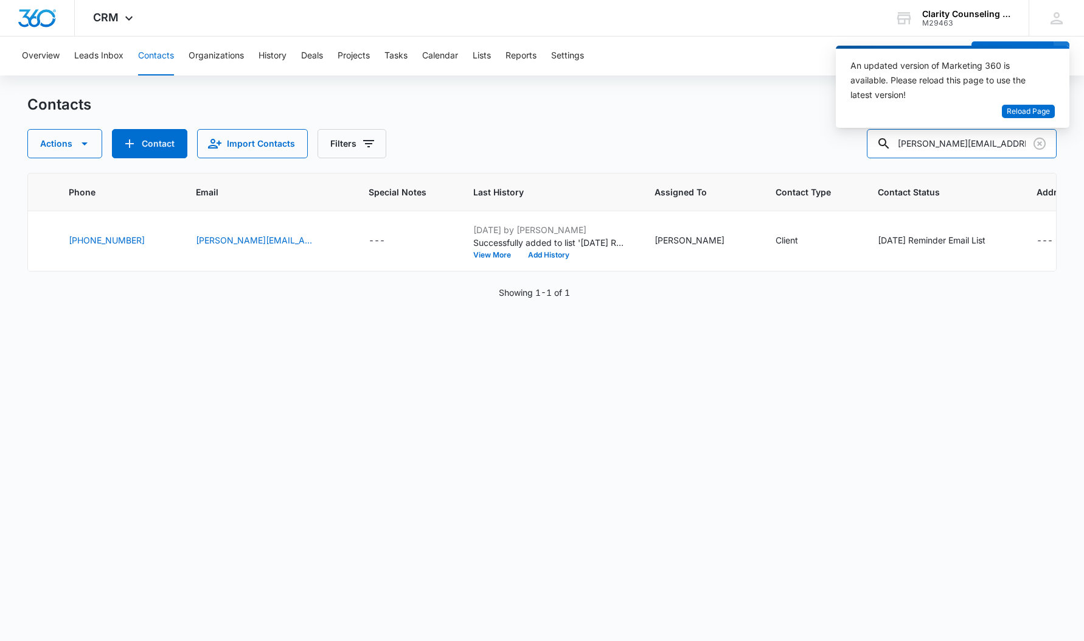
scroll to position [0, 227]
click at [1038, 141] on icon "Clear" at bounding box center [1039, 143] width 15 height 15
click at [1038, 141] on div at bounding box center [1039, 143] width 19 height 29
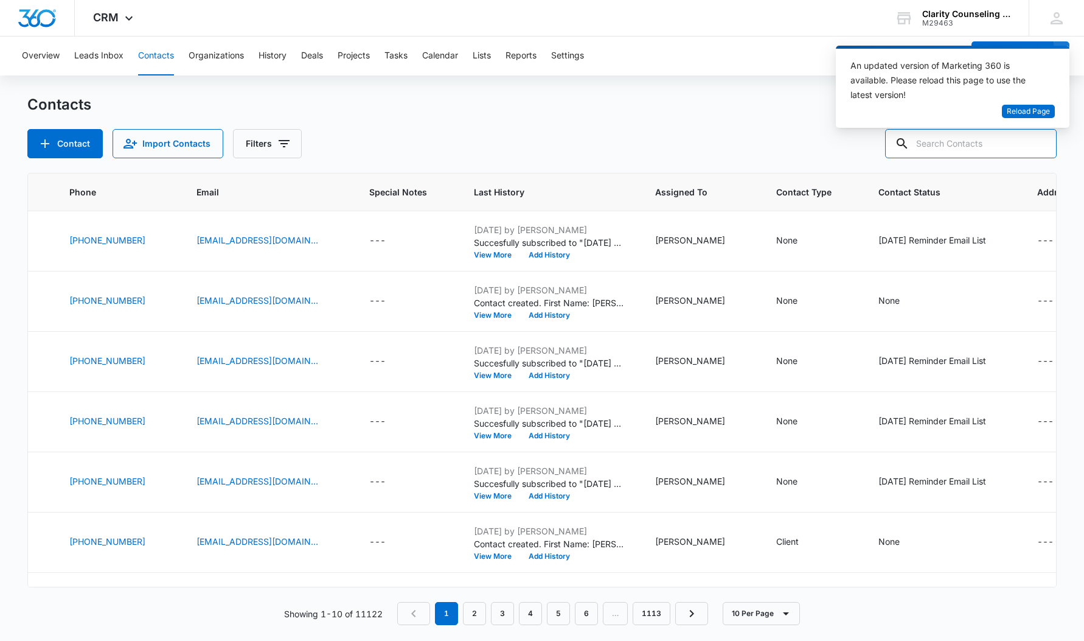
paste input "[PERSON_NAME][EMAIL_ADDRESS][PERSON_NAME][DOMAIN_NAME]"
type input "[PERSON_NAME][EMAIL_ADDRESS][PERSON_NAME][DOMAIN_NAME]"
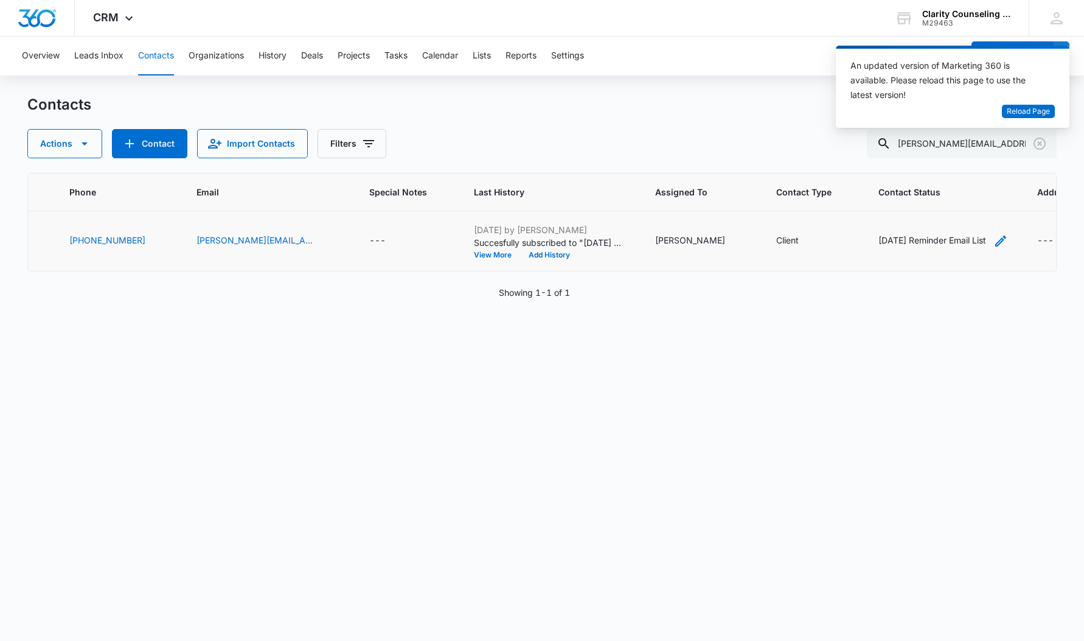
click at [920, 240] on div "[DATE] Reminder Email List" at bounding box center [932, 240] width 108 height 13
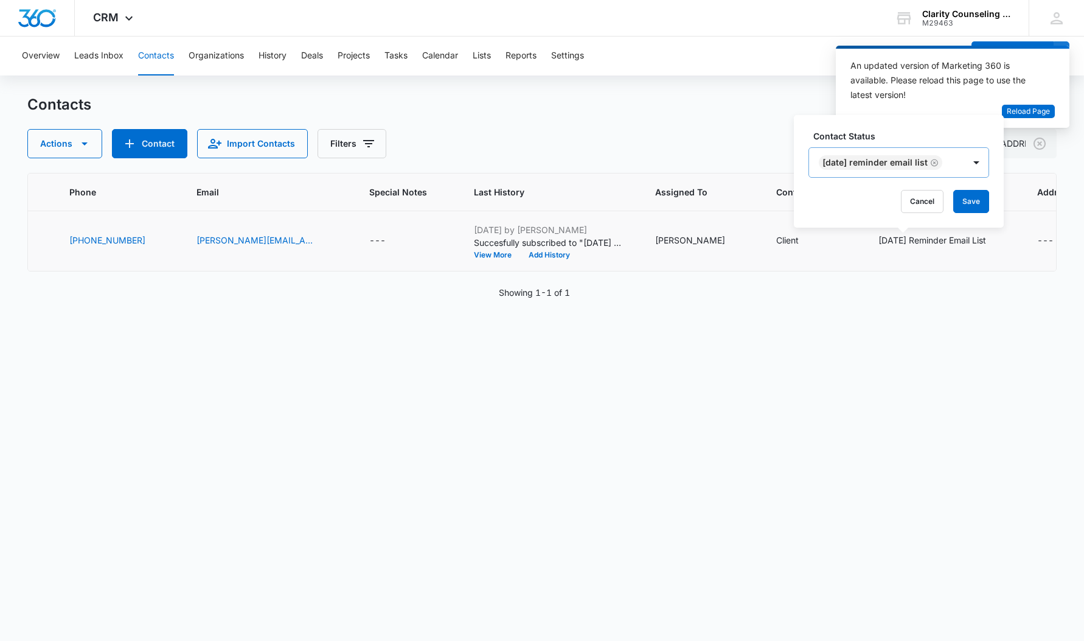
click at [939, 163] on icon "Remove Saturday Reminder Email List" at bounding box center [934, 162] width 9 height 9
click at [912, 203] on button "Save" at bounding box center [903, 201] width 36 height 23
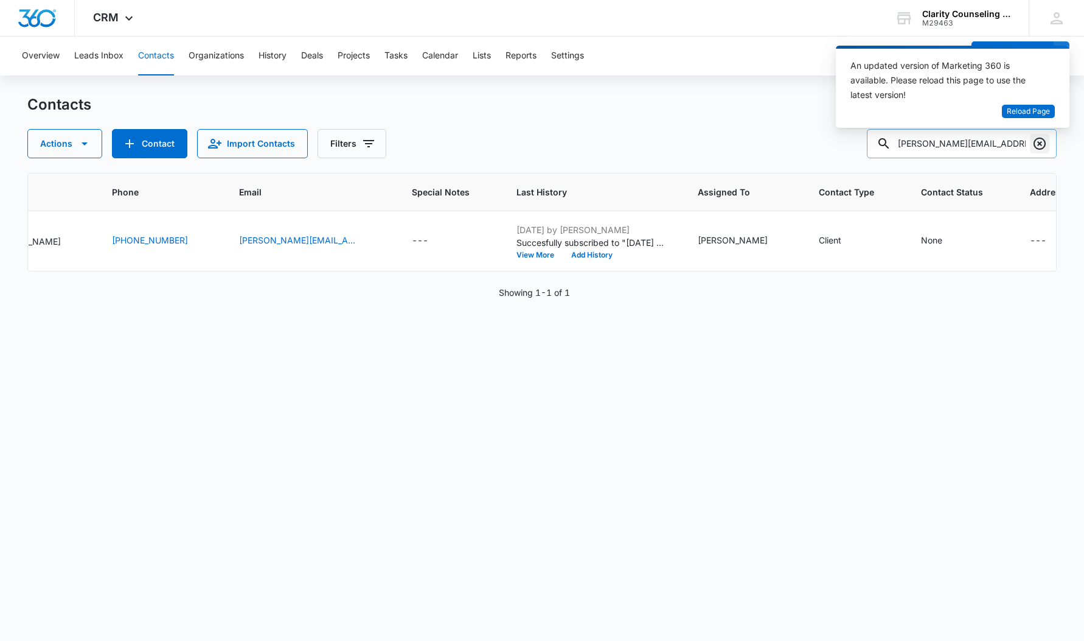
click at [1039, 141] on icon "Clear" at bounding box center [1039, 143] width 15 height 15
click at [1039, 141] on div at bounding box center [1039, 143] width 19 height 29
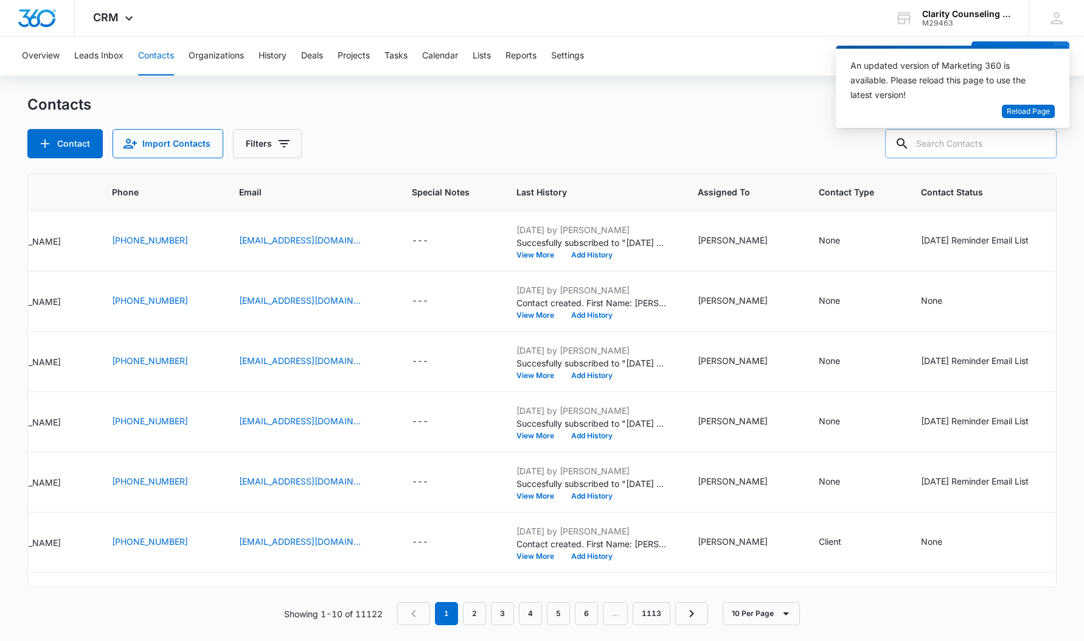
paste input "[EMAIL_ADDRESS][DOMAIN_NAME]"
type input "[EMAIL_ADDRESS][DOMAIN_NAME]"
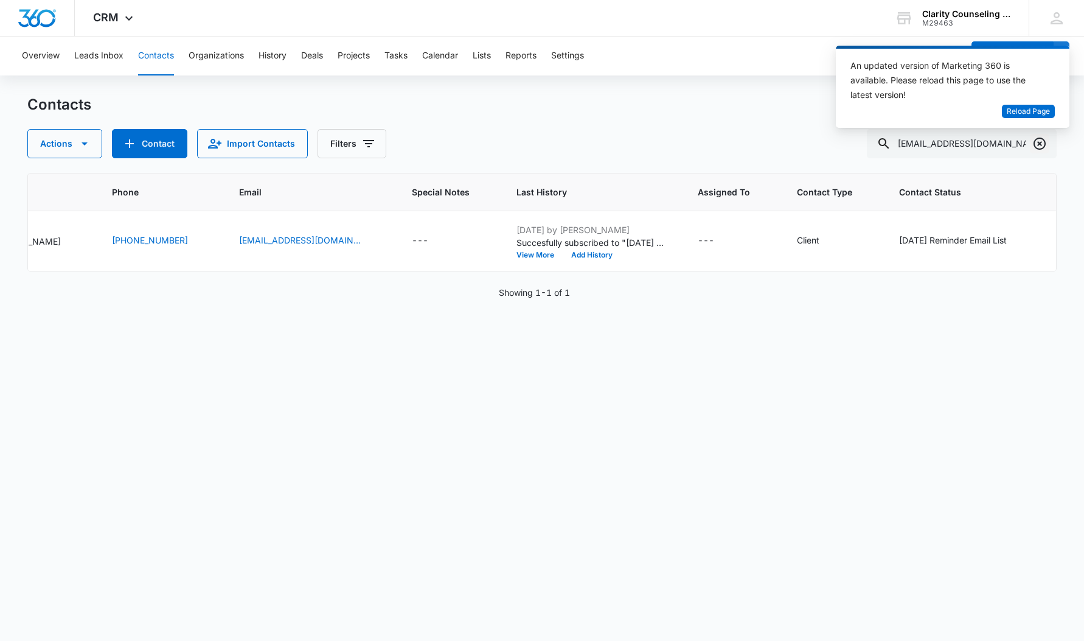
click at [1038, 144] on icon "Clear" at bounding box center [1039, 143] width 15 height 15
click at [1038, 144] on div at bounding box center [1039, 143] width 19 height 29
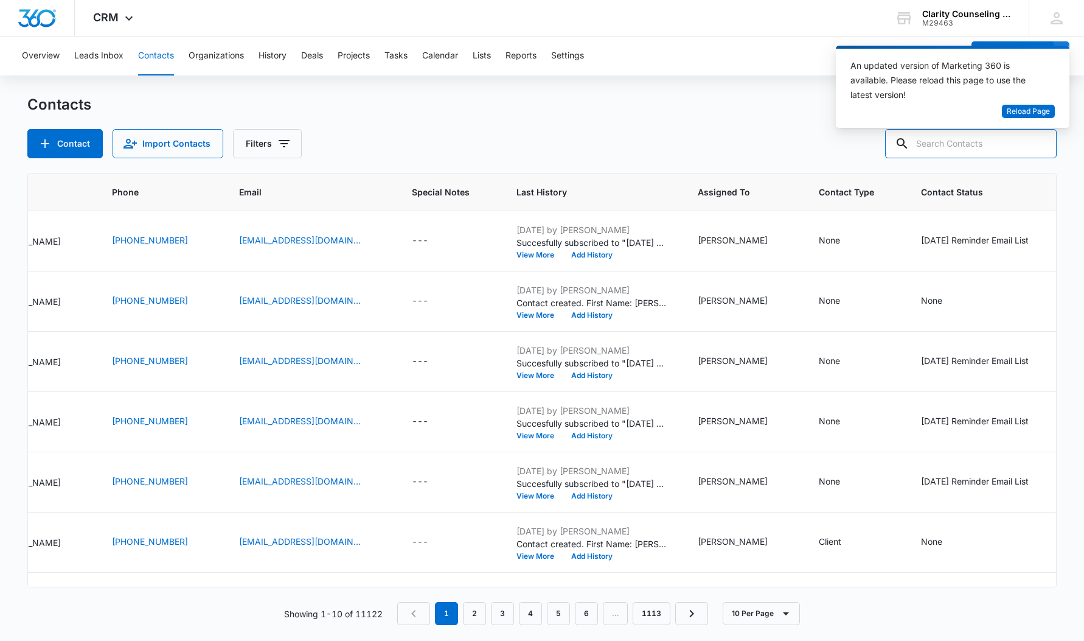
paste input "[EMAIL_ADDRESS][PERSON_NAME][DOMAIN_NAME]"
type input "[EMAIL_ADDRESS][PERSON_NAME][DOMAIN_NAME]"
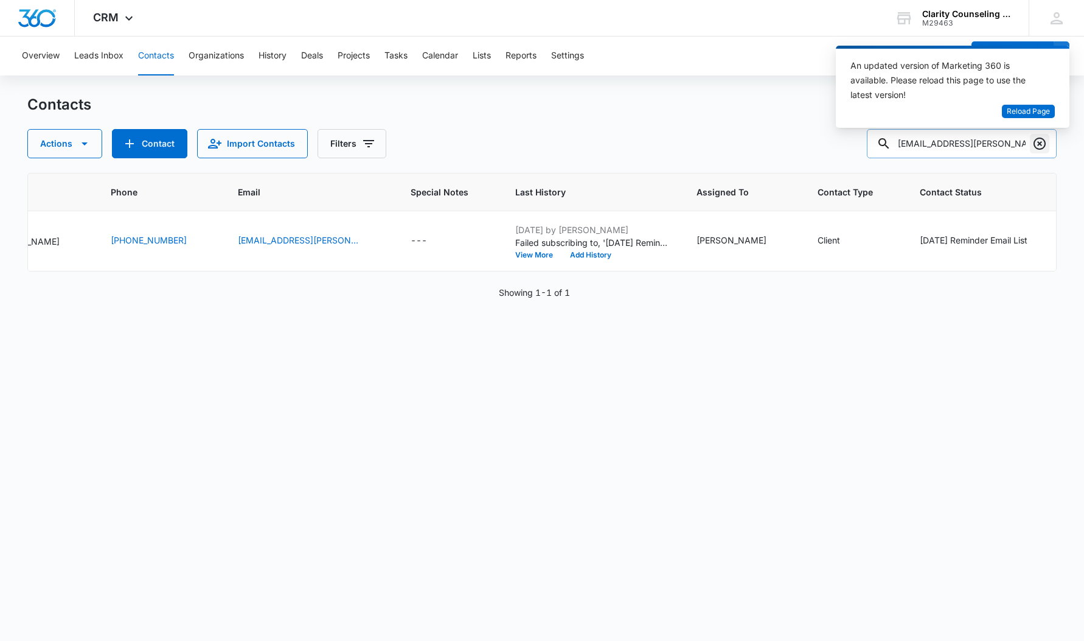
click at [1037, 147] on icon "Clear" at bounding box center [1039, 143] width 15 height 15
click at [1037, 147] on div at bounding box center [1039, 143] width 19 height 29
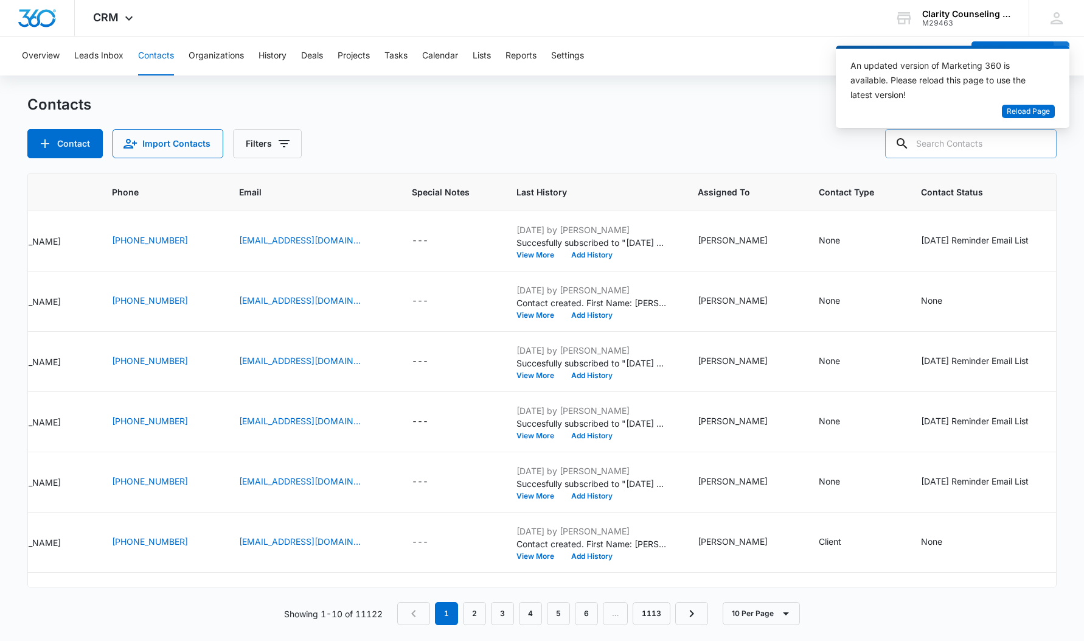
paste input "[EMAIL_ADDRESS][DOMAIN_NAME]"
type input "[EMAIL_ADDRESS][DOMAIN_NAME]"
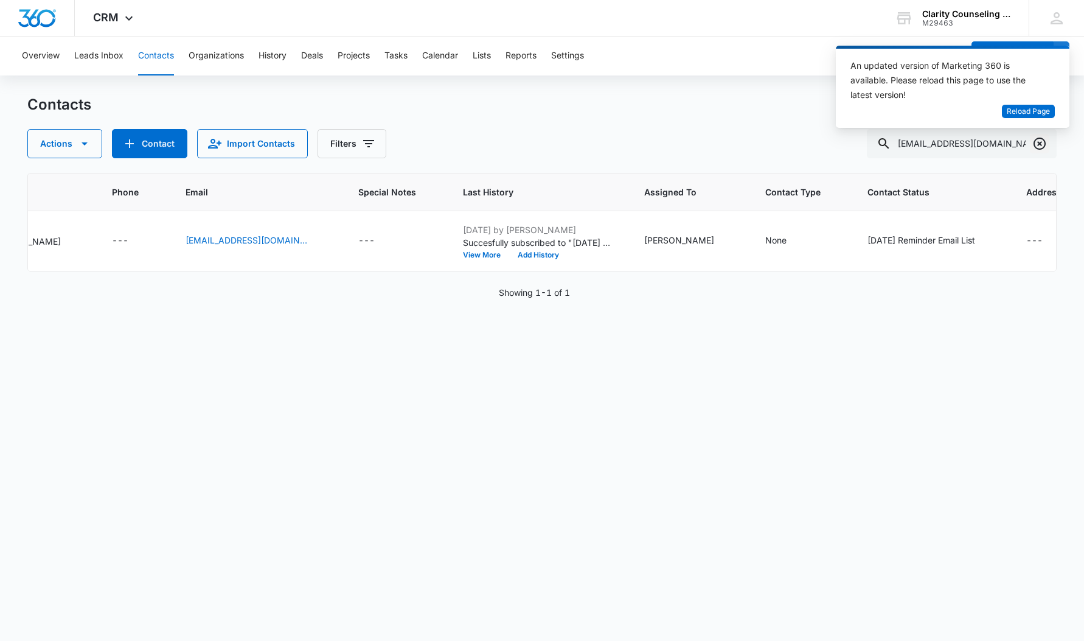
click at [1042, 140] on icon "Clear" at bounding box center [1039, 143] width 15 height 15
click at [1042, 140] on div at bounding box center [1039, 143] width 19 height 29
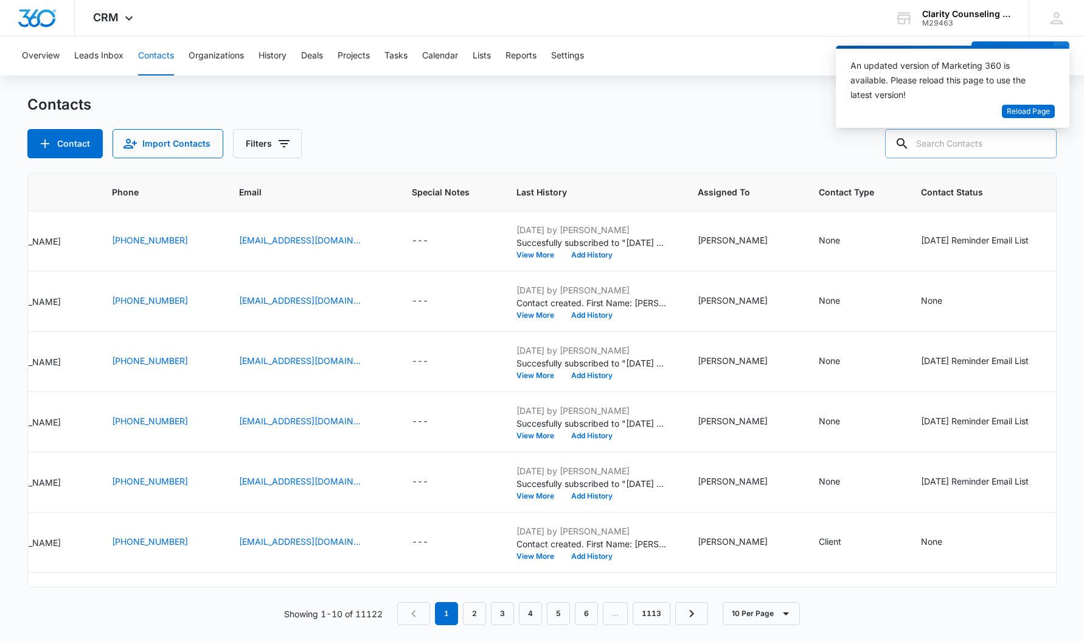
paste input "[EMAIL_ADDRESS][DOMAIN_NAME]"
type input "[EMAIL_ADDRESS][DOMAIN_NAME]"
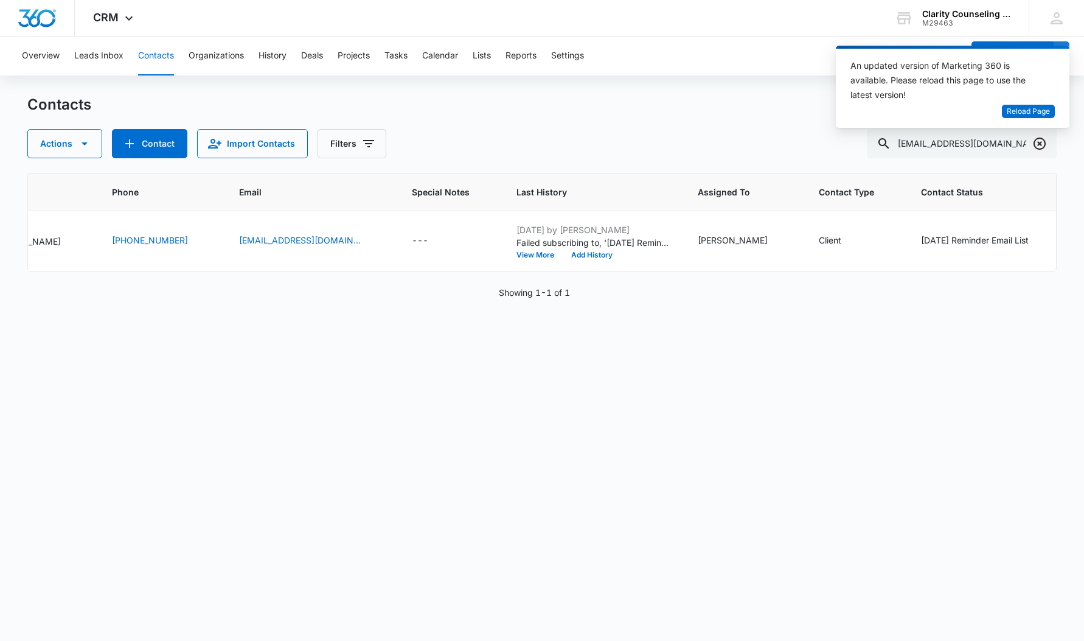
click at [1040, 141] on icon "Clear" at bounding box center [1039, 143] width 15 height 15
click at [1040, 141] on div at bounding box center [1039, 143] width 19 height 29
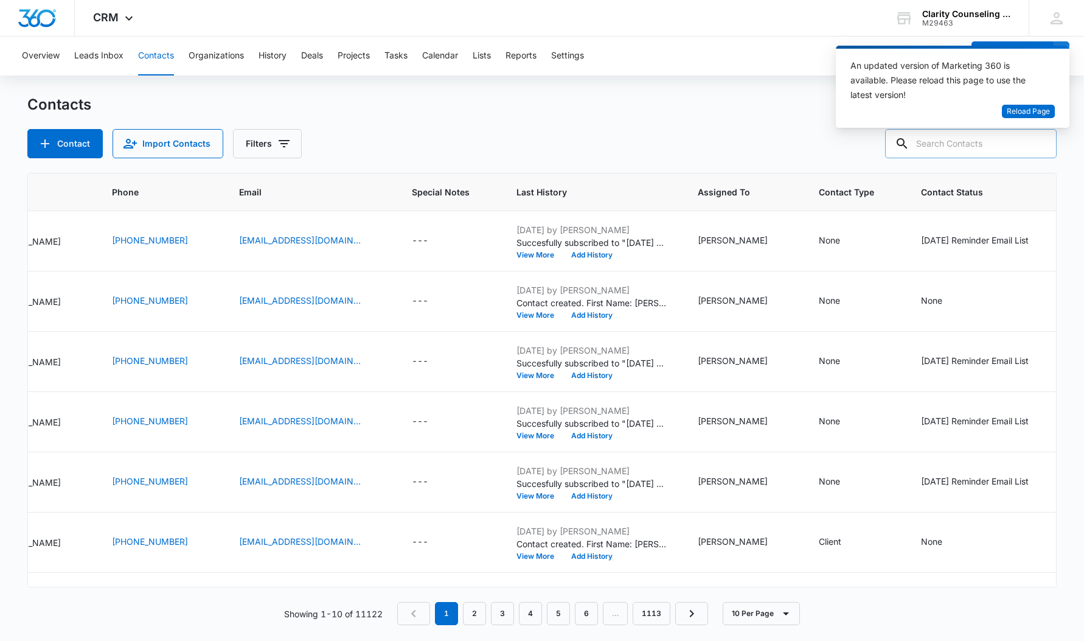
paste input "[EMAIL_ADDRESS][DOMAIN_NAME]"
type input "[EMAIL_ADDRESS][DOMAIN_NAME]"
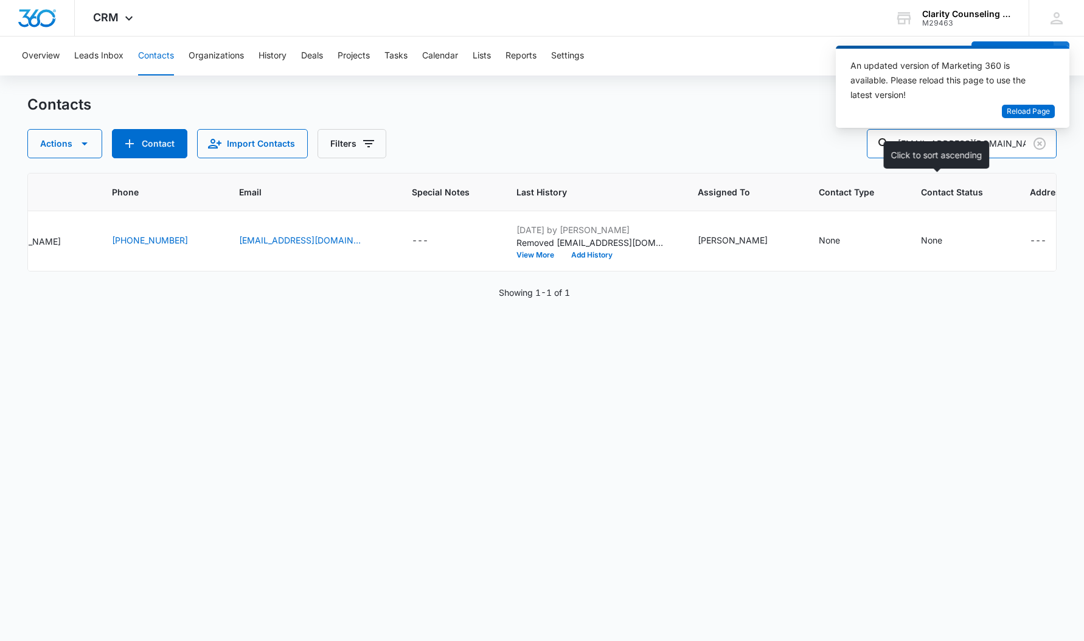
scroll to position [0, 186]
click at [1040, 144] on icon "Clear" at bounding box center [1040, 143] width 12 height 12
click at [1040, 144] on div at bounding box center [1039, 143] width 19 height 29
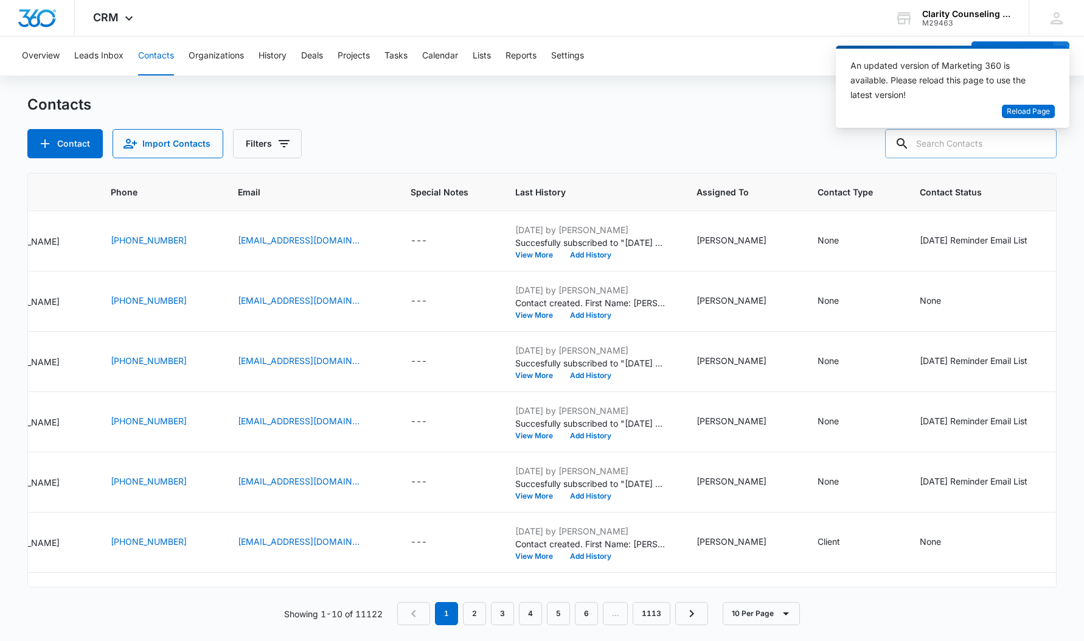
paste input "[EMAIL_ADDRESS][DOMAIN_NAME]"
type input "[EMAIL_ADDRESS][DOMAIN_NAME]"
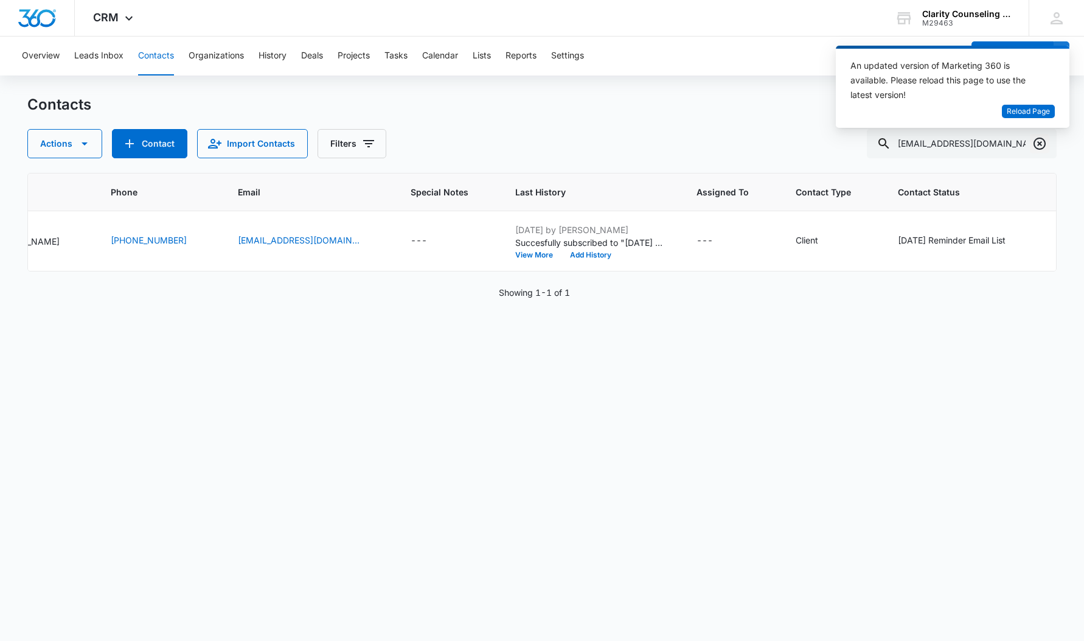
click at [1039, 144] on icon "Clear" at bounding box center [1040, 143] width 12 height 12
click at [1039, 144] on div at bounding box center [1039, 143] width 19 height 29
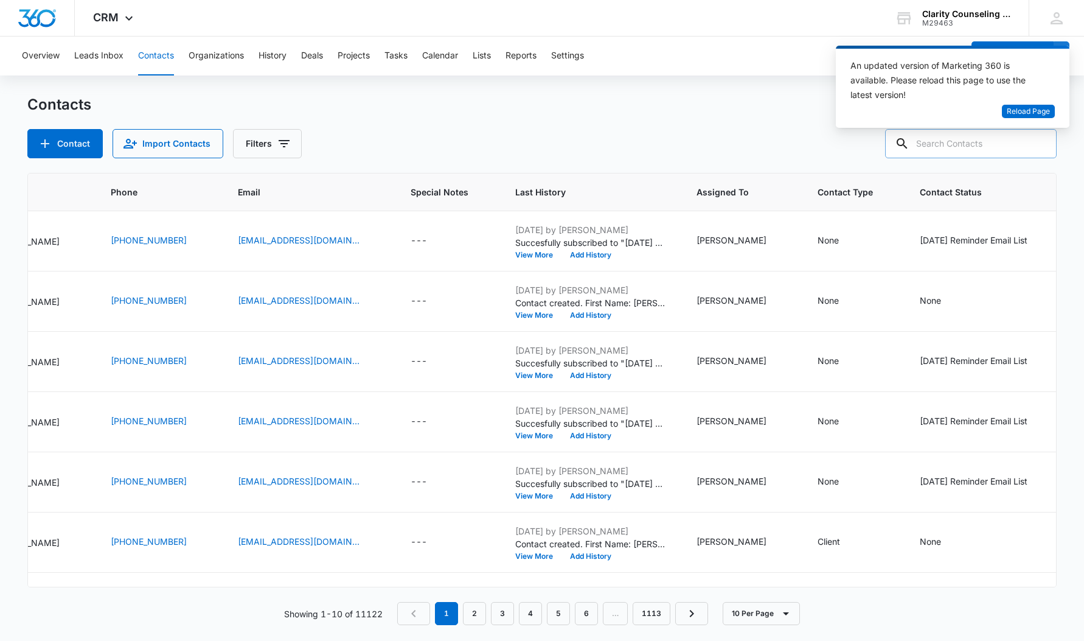
click at [972, 147] on input "text" at bounding box center [971, 143] width 172 height 29
paste input "[EMAIL_ADDRESS][DOMAIN_NAME]"
type input "[EMAIL_ADDRESS][DOMAIN_NAME]"
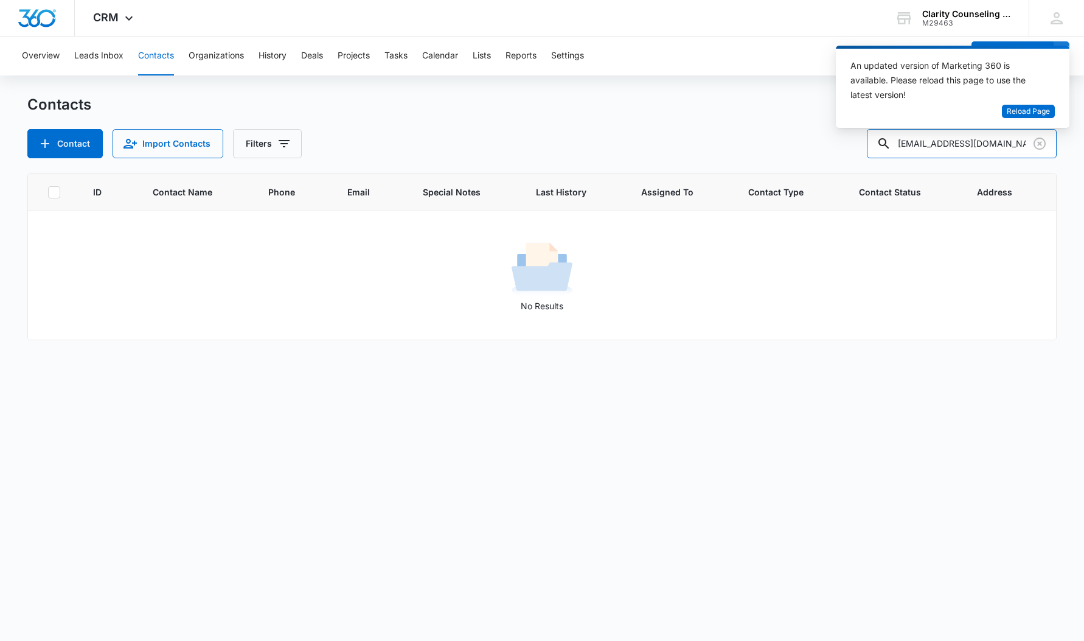
scroll to position [0, 0]
click at [1046, 144] on icon "Clear" at bounding box center [1040, 143] width 12 height 12
click at [1046, 144] on div at bounding box center [1039, 143] width 19 height 29
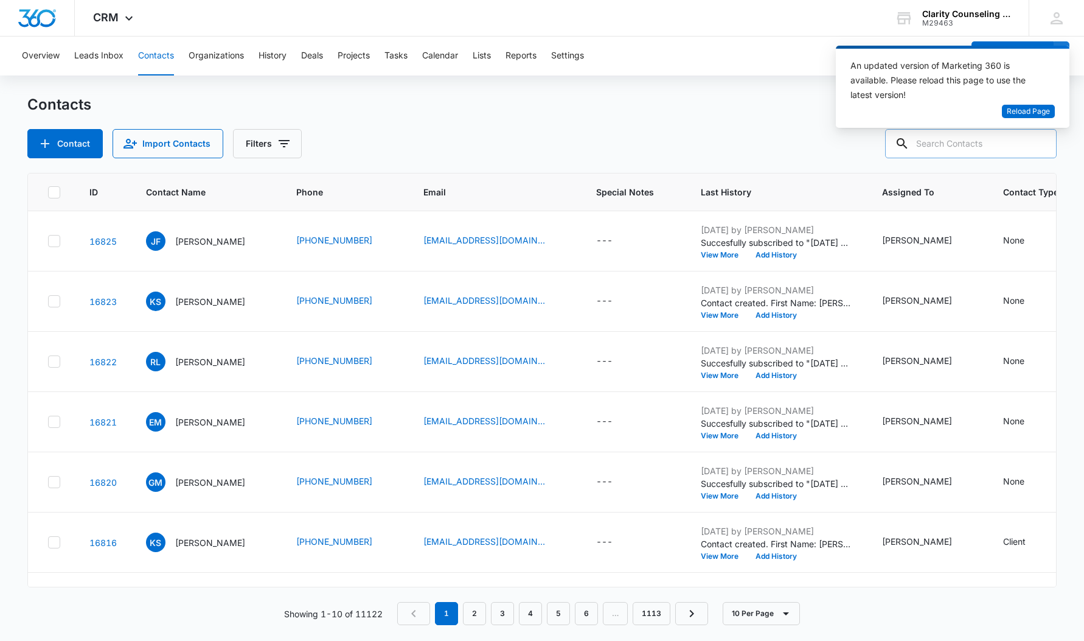
paste input "[EMAIL_ADDRESS][DOMAIN_NAME]"
type input "[EMAIL_ADDRESS][DOMAIN_NAME]"
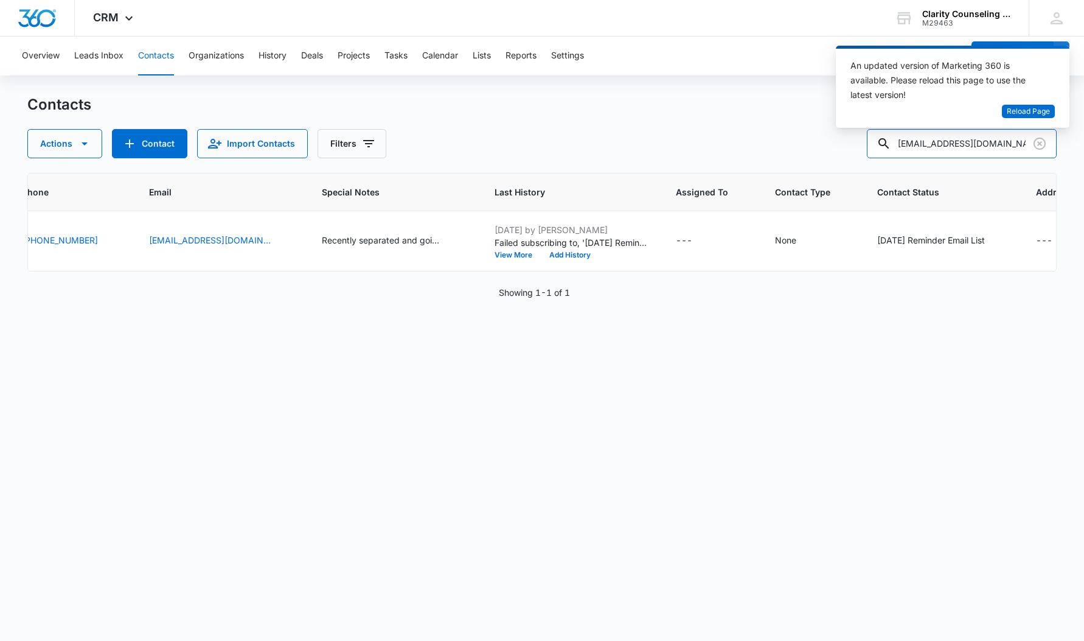
scroll to position [0, 274]
click at [1041, 143] on icon "Clear" at bounding box center [1039, 143] width 15 height 15
click at [1041, 143] on div at bounding box center [1039, 143] width 19 height 29
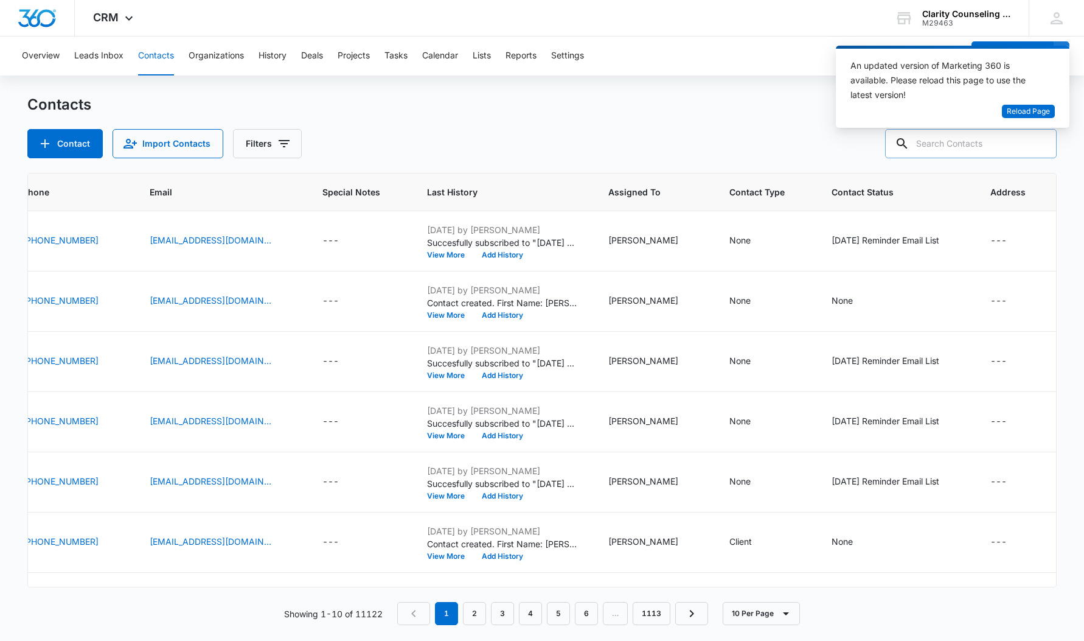
paste input "[EMAIL_ADDRESS][DOMAIN_NAME]"
type input "[EMAIL_ADDRESS][DOMAIN_NAME]"
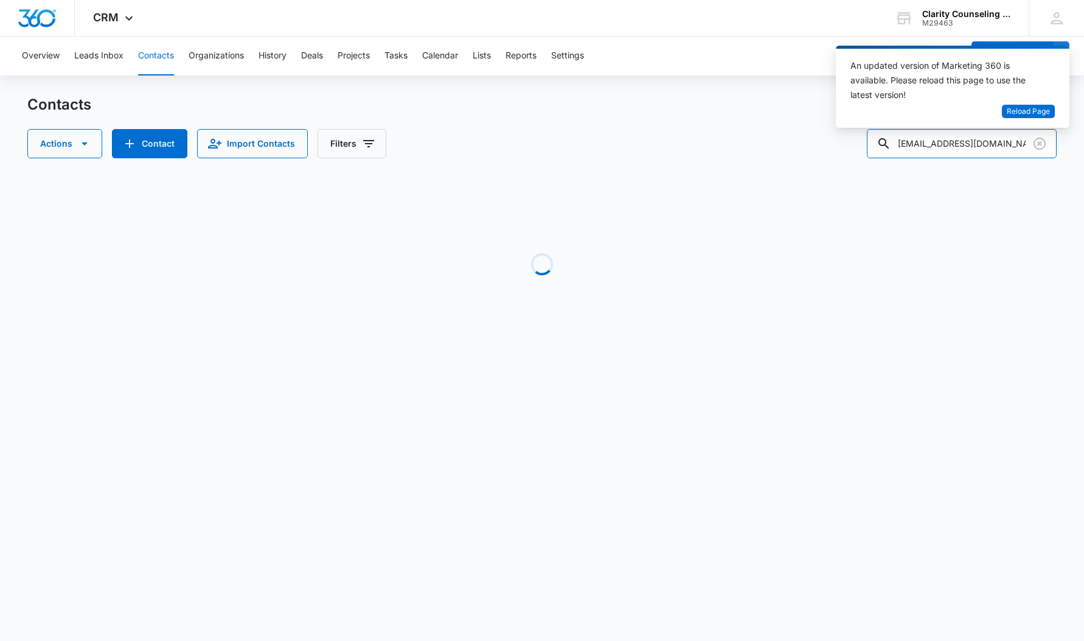
scroll to position [0, 214]
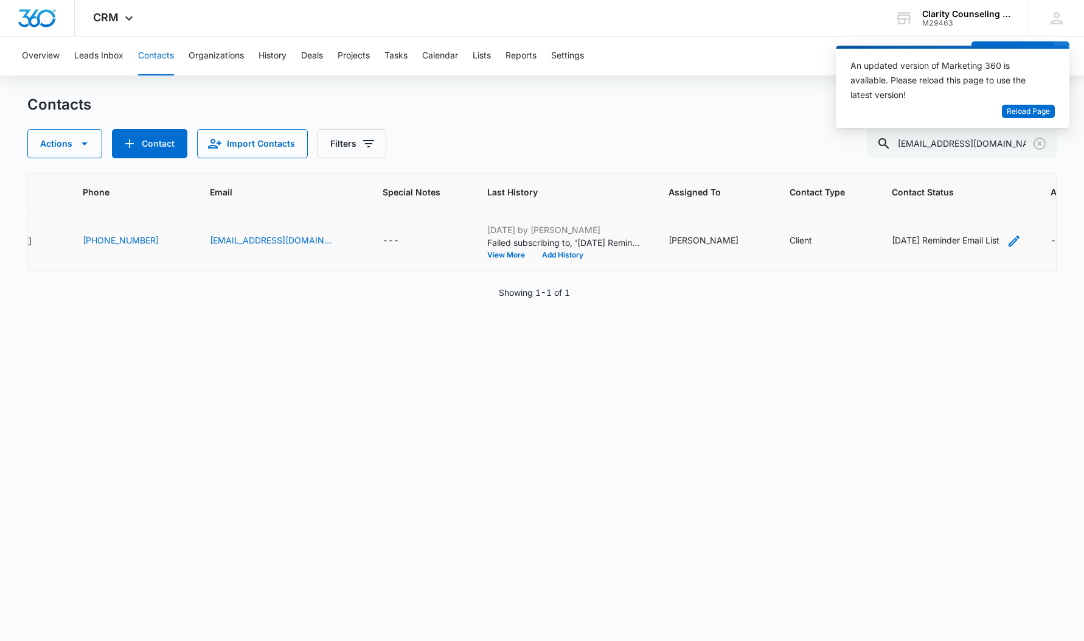
click at [908, 246] on div "[DATE] Reminder Email List" at bounding box center [946, 241] width 108 height 15
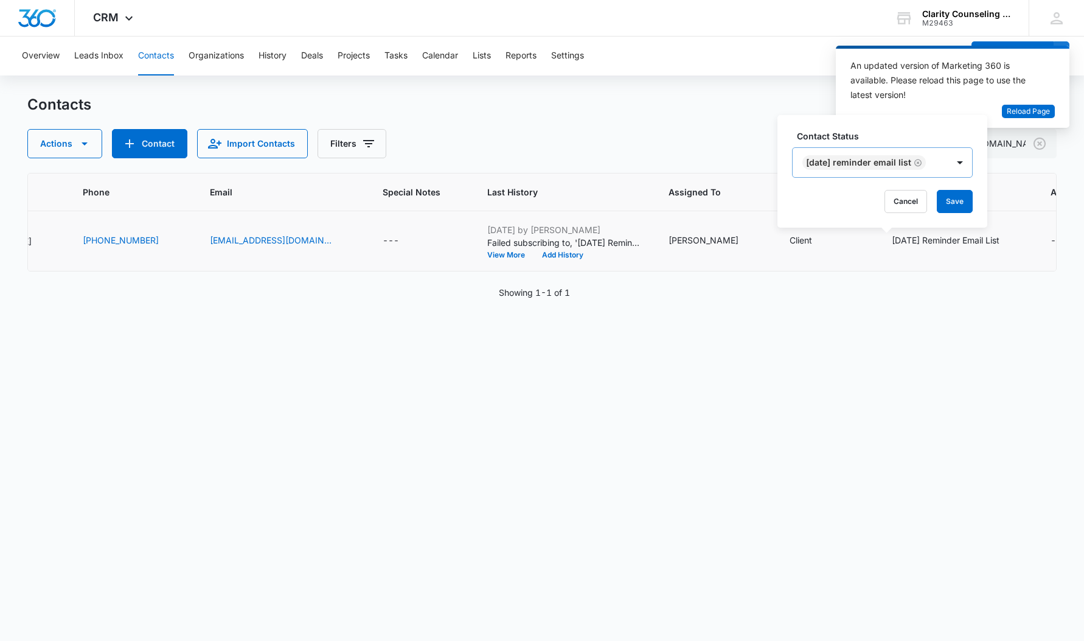
click at [922, 164] on icon "Remove Saturday Reminder Email List" at bounding box center [918, 162] width 9 height 9
click at [892, 203] on button "Save" at bounding box center [886, 201] width 36 height 23
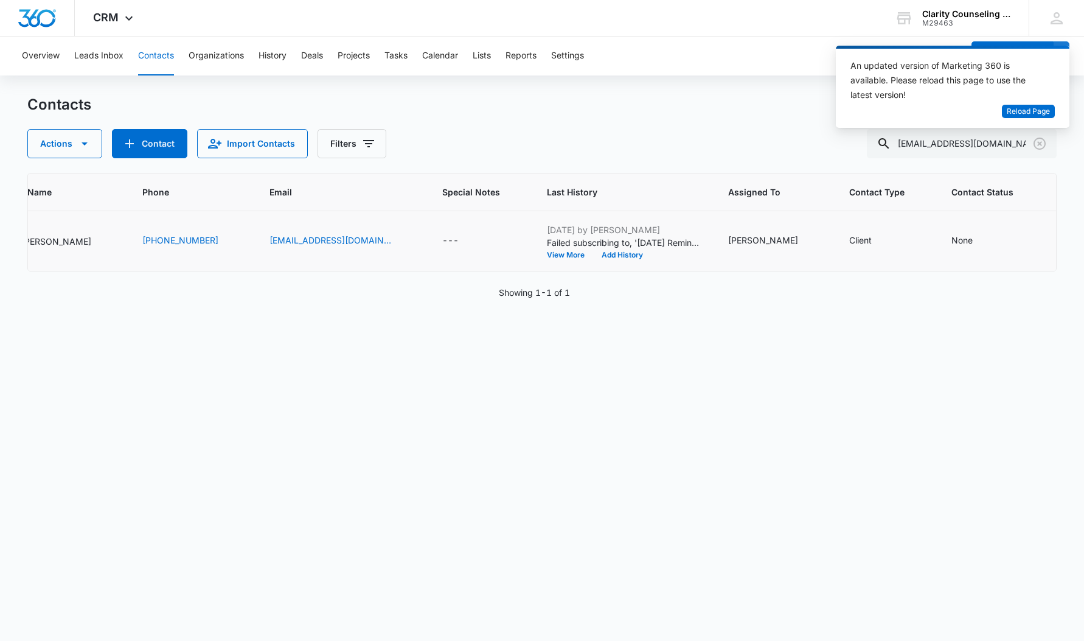
click at [1040, 146] on icon "Clear" at bounding box center [1039, 143] width 15 height 15
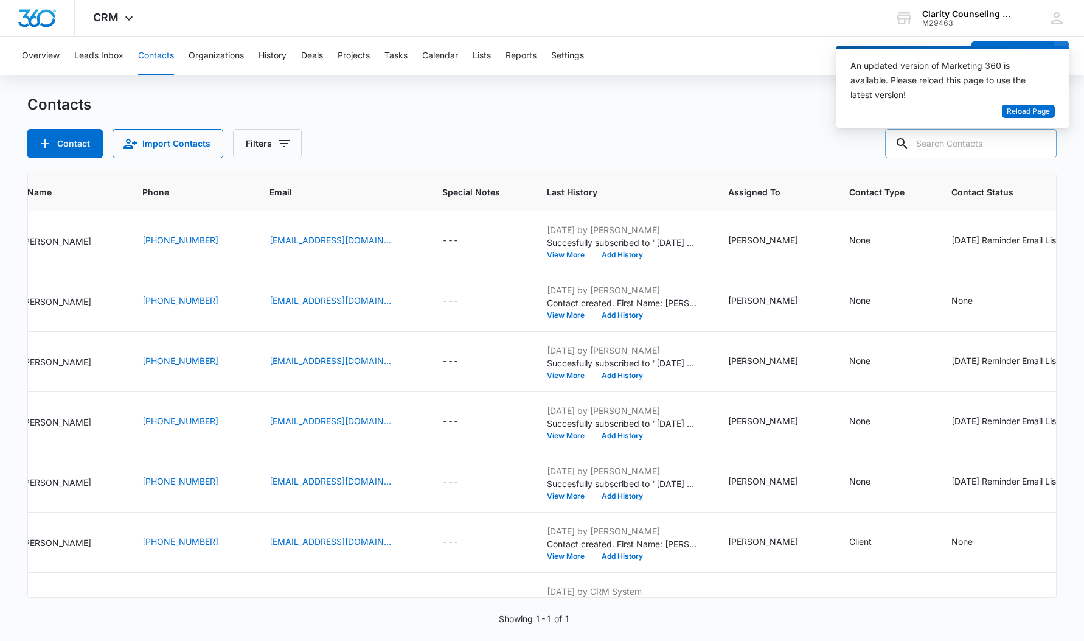
drag, startPoint x: 22, startPoint y: 80, endPoint x: 980, endPoint y: 144, distance: 960.3
click at [1040, 146] on div at bounding box center [1039, 143] width 19 height 29
paste input "[EMAIL_ADDRESS][DOMAIN_NAME]"
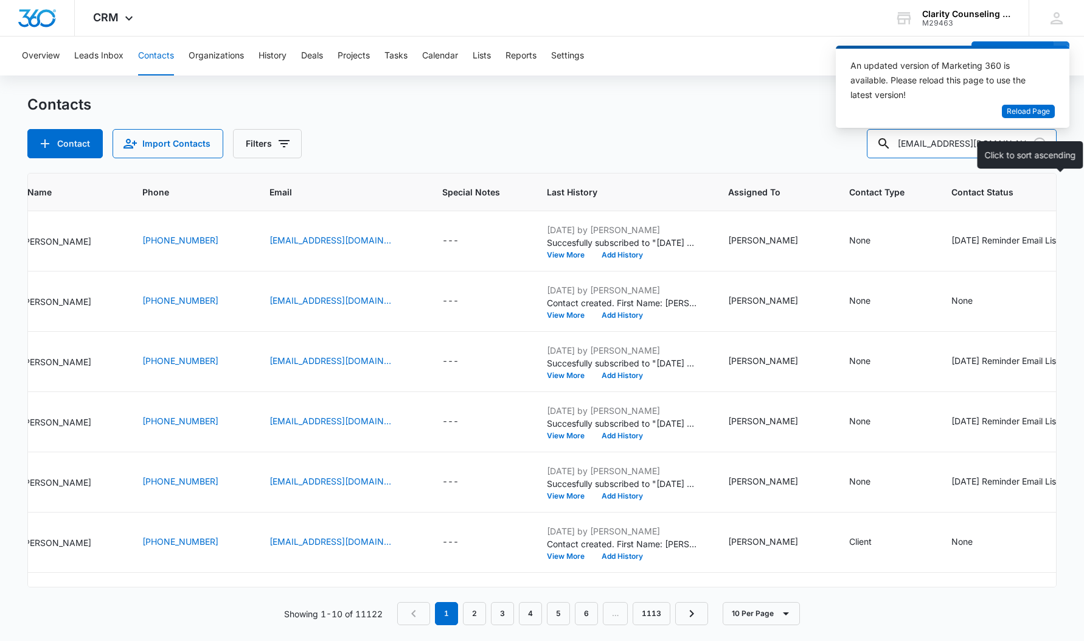
type input "[EMAIL_ADDRESS][DOMAIN_NAME]"
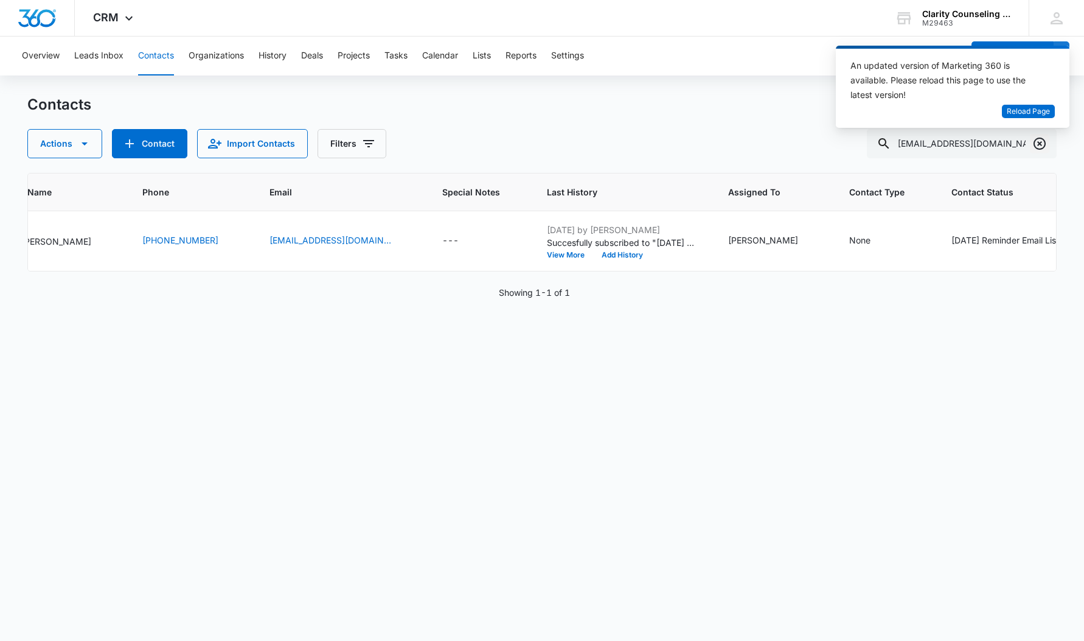
click at [1038, 144] on icon "Clear" at bounding box center [1039, 143] width 15 height 15
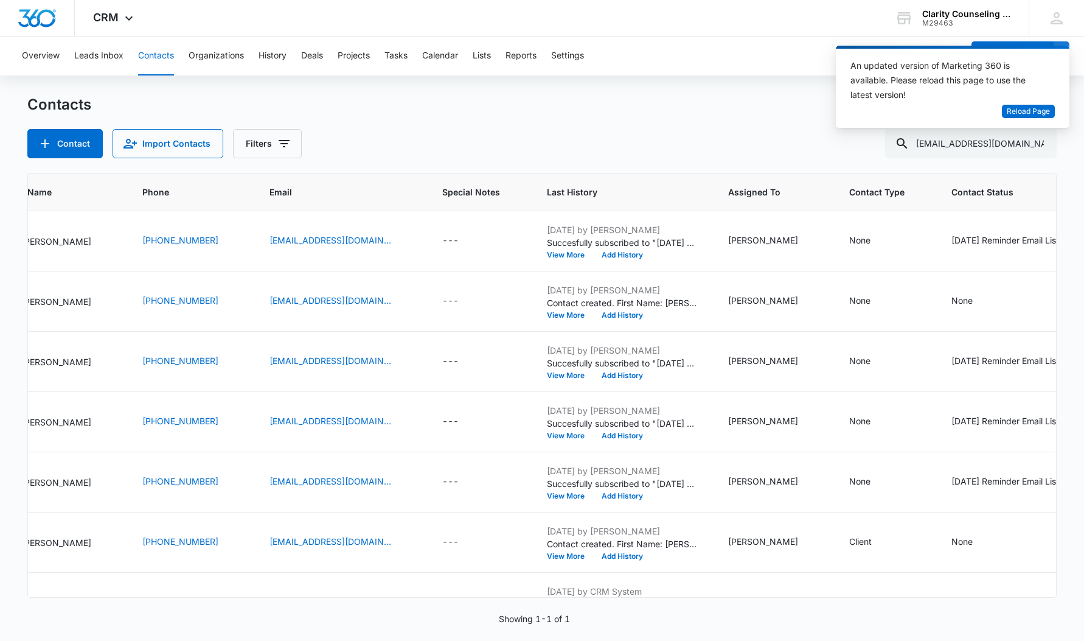
click at [1038, 144] on div at bounding box center [1039, 143] width 19 height 29
paste input "[EMAIL_ADDRESS][DOMAIN_NAME]"
type input "[EMAIL_ADDRESS][DOMAIN_NAME]"
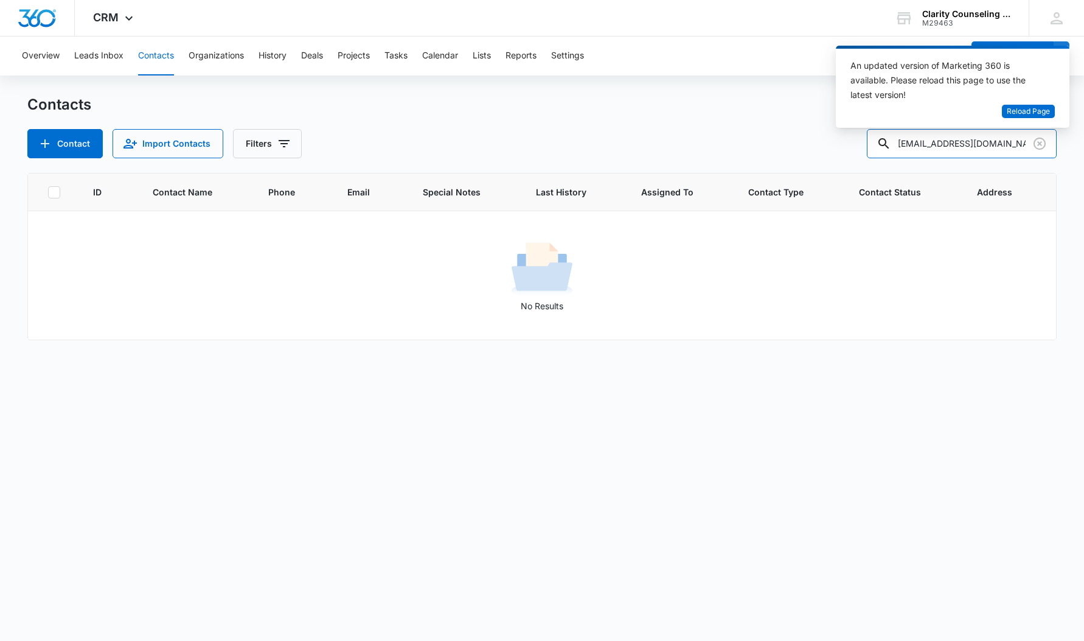
scroll to position [0, 0]
click at [50, 144] on icon "Add Contact" at bounding box center [45, 143] width 15 height 15
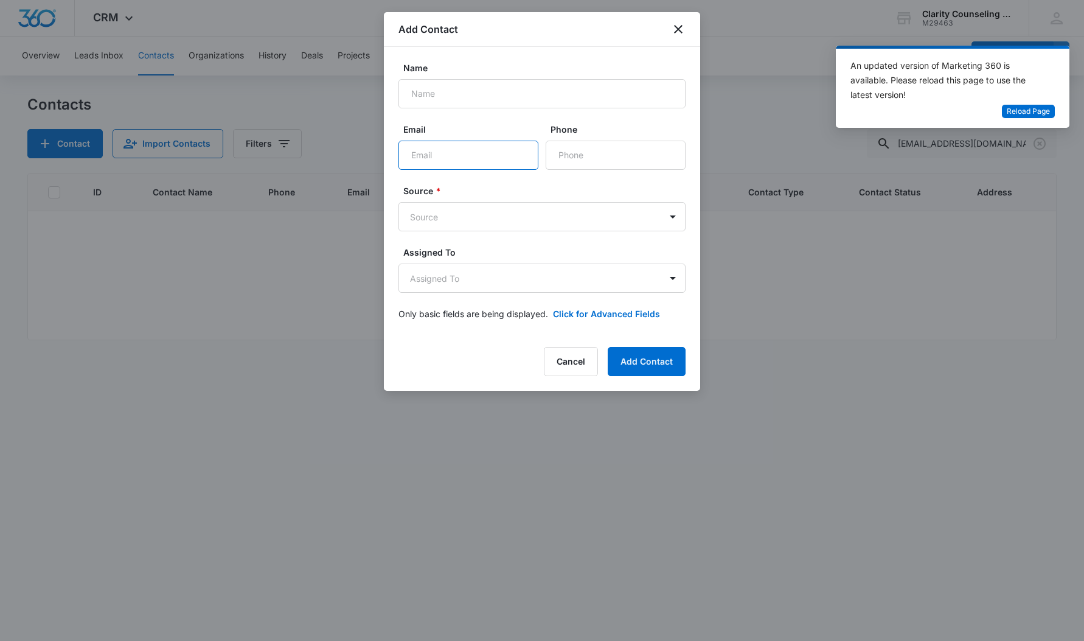
paste input "[EMAIL_ADDRESS][DOMAIN_NAME]"
type input "[EMAIL_ADDRESS][DOMAIN_NAME]"
click at [647, 361] on button "Add Contact" at bounding box center [647, 361] width 78 height 29
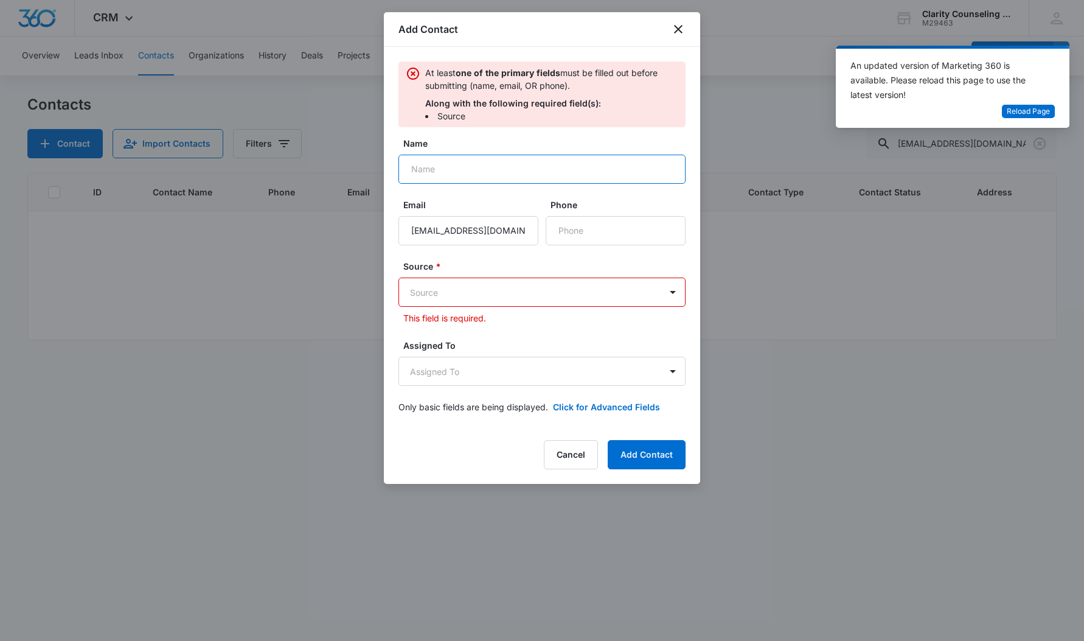
paste input "[PERSON_NAME]"
type input "[PERSON_NAME]"
paste input "[PHONE_NUMBER]"
type input "[PHONE_NUMBER]"
click at [541, 291] on body "CRM Apps Reputation Websites Forms CRM Email Social Content Ads Intelligence Fi…" at bounding box center [542, 320] width 1084 height 641
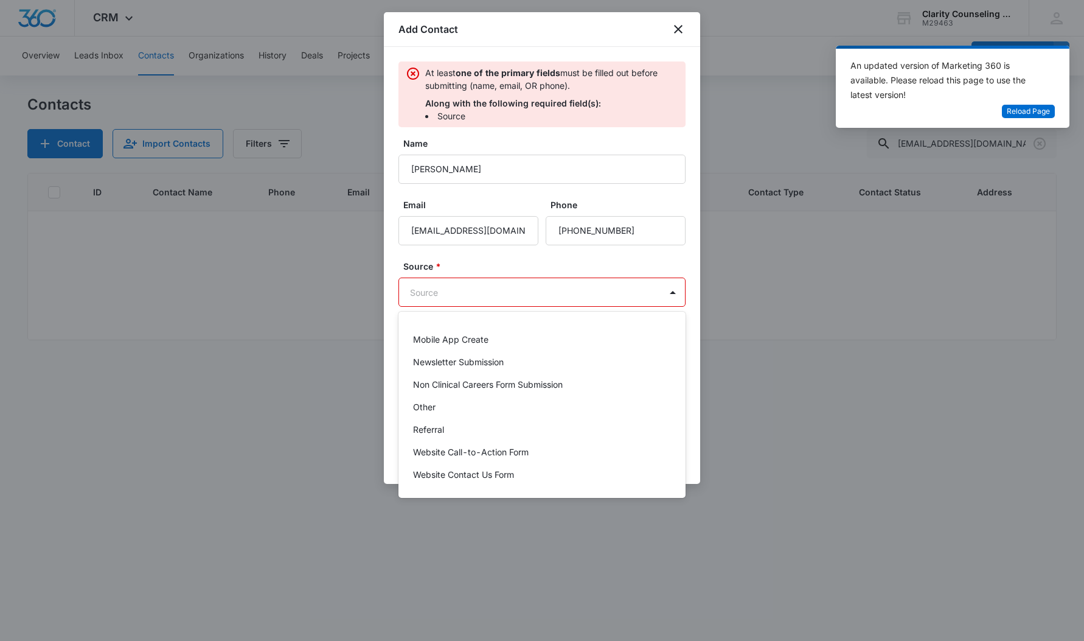
scroll to position [153, 0]
click at [436, 412] on div "Other" at bounding box center [540, 406] width 255 height 13
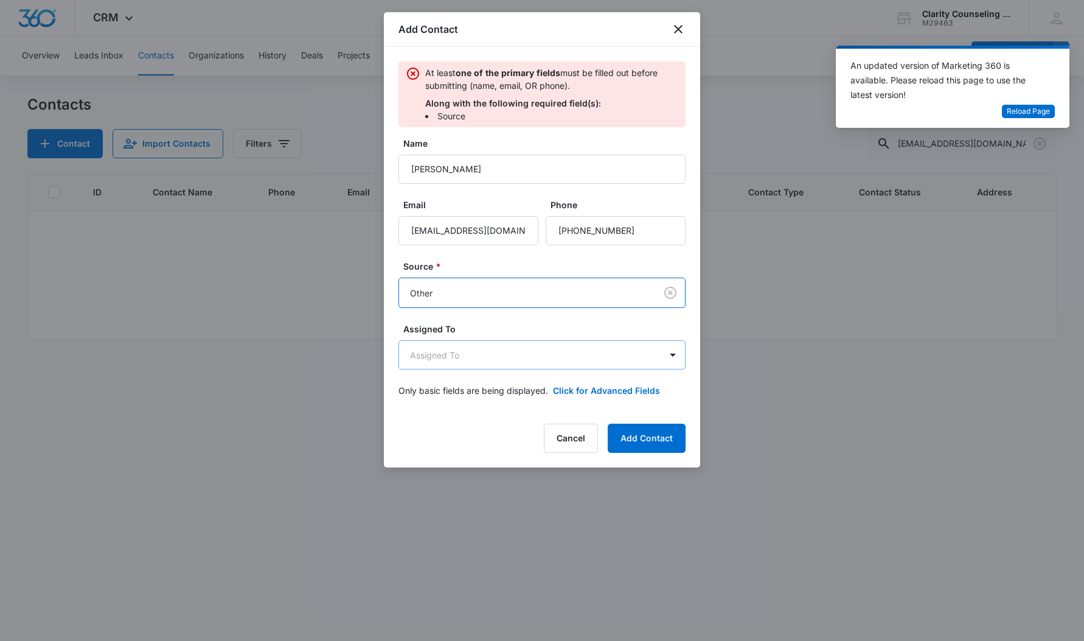
click at [478, 363] on body "CRM Apps Reputation Websites Forms CRM Email Social Content Ads Intelligence Fi…" at bounding box center [542, 320] width 1084 height 641
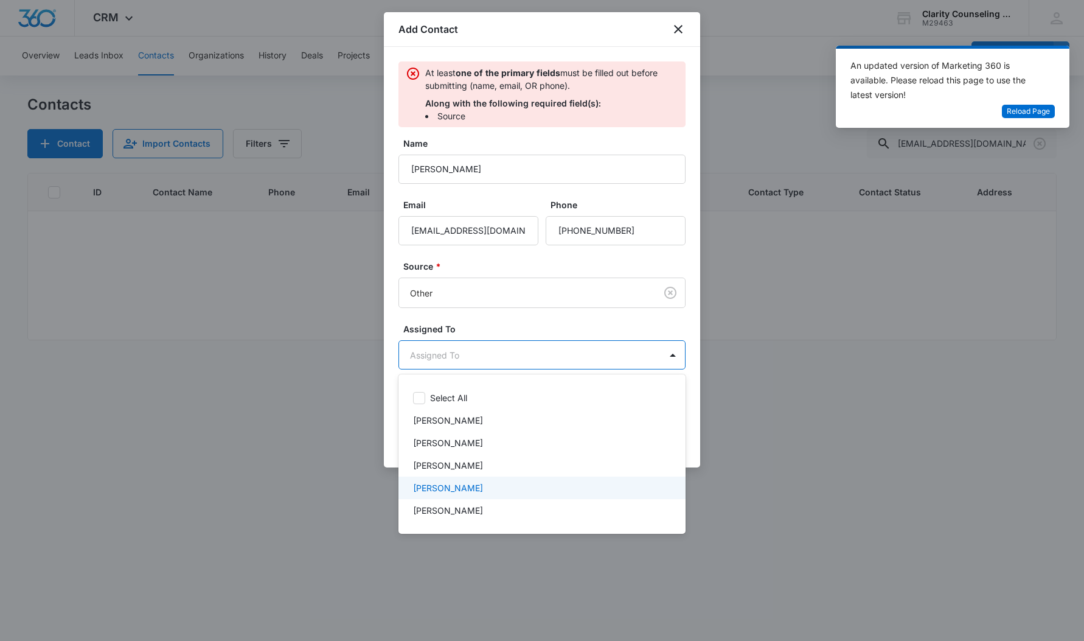
click at [474, 488] on p "[PERSON_NAME]" at bounding box center [448, 487] width 70 height 13
click at [534, 297] on div at bounding box center [542, 320] width 1084 height 641
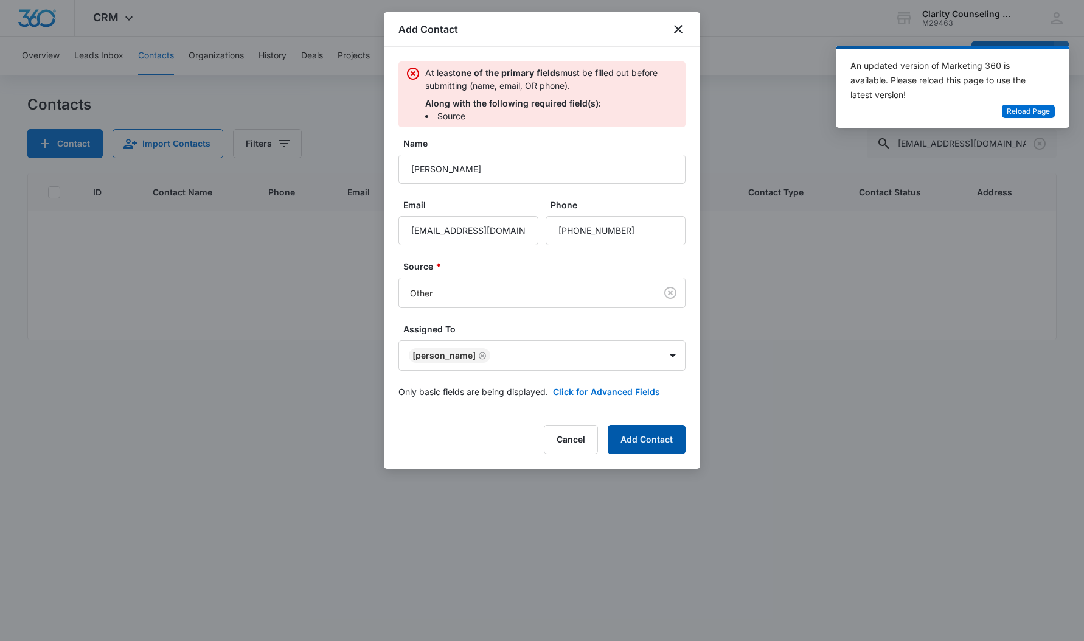
drag, startPoint x: 633, startPoint y: 440, endPoint x: 567, endPoint y: 443, distance: 66.4
click at [633, 440] on button "Add Contact" at bounding box center [647, 439] width 78 height 29
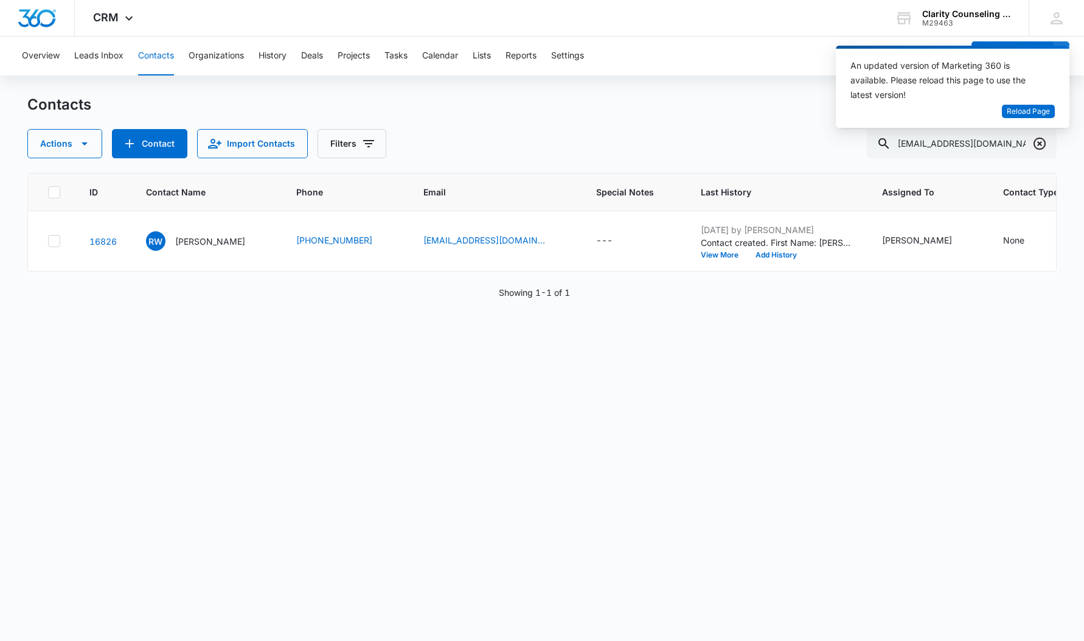
click at [1034, 144] on icon "Clear" at bounding box center [1040, 143] width 12 height 12
click at [1034, 144] on div at bounding box center [1039, 143] width 19 height 29
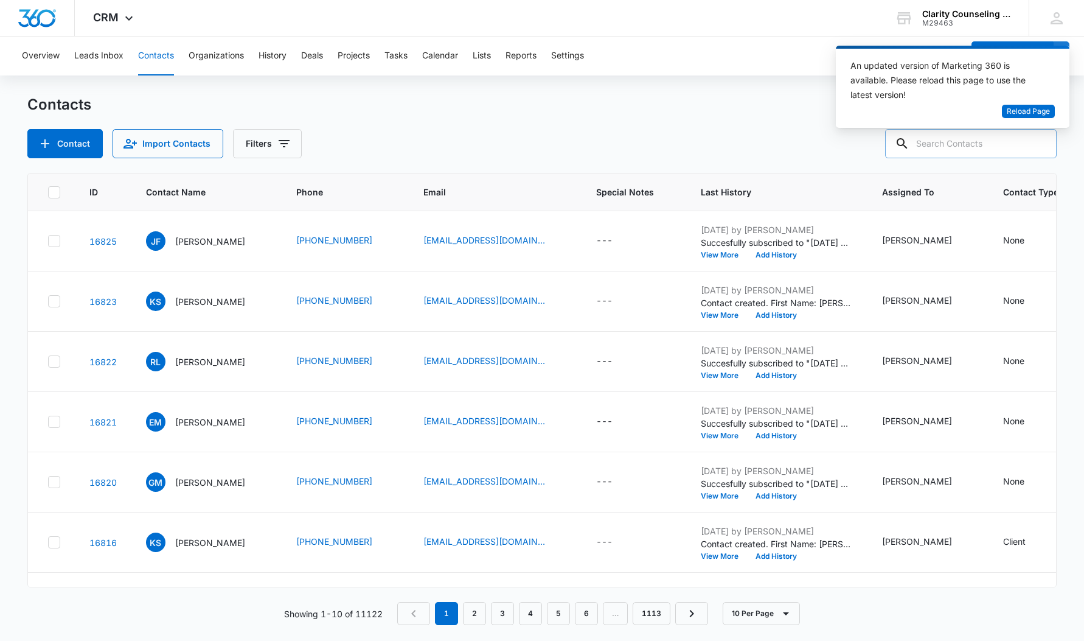
paste input "[EMAIL_ADDRESS][DOMAIN_NAME]"
type input "[EMAIL_ADDRESS][DOMAIN_NAME]"
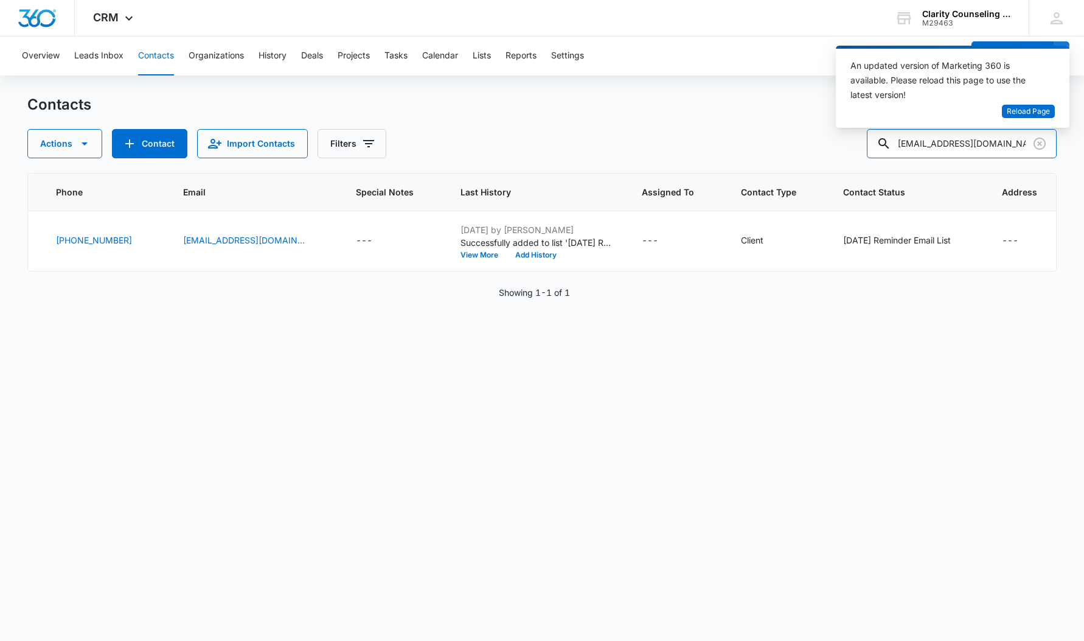
scroll to position [0, 240]
click at [1035, 145] on icon "Clear" at bounding box center [1040, 143] width 12 height 12
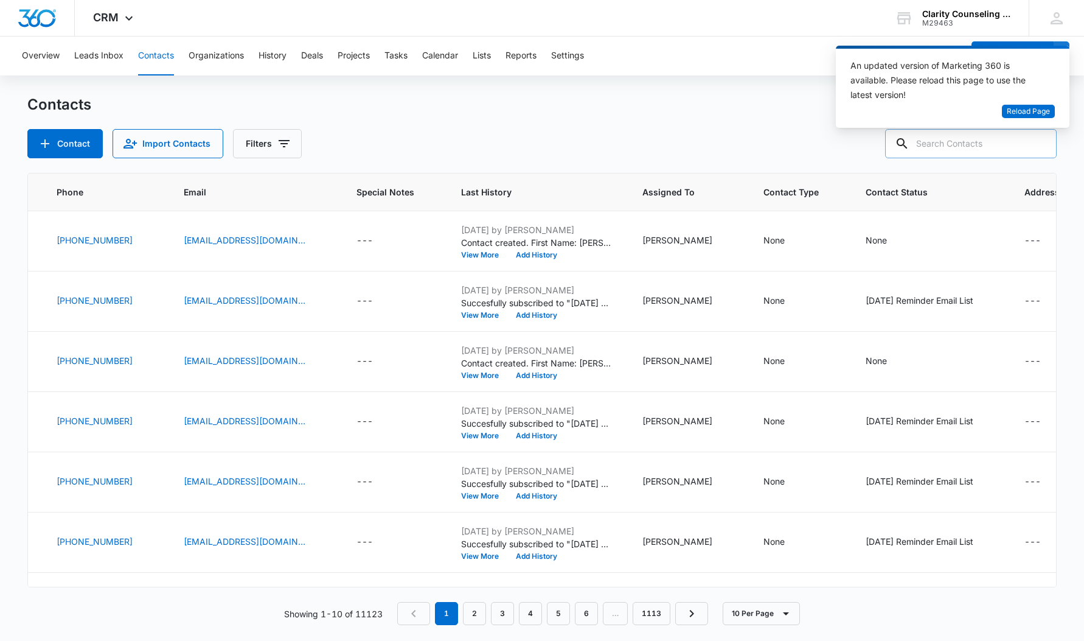
paste input "[EMAIL_ADDRESS][DOMAIN_NAME]"
type input "[EMAIL_ADDRESS][DOMAIN_NAME]"
